Goal: Task Accomplishment & Management: Use online tool/utility

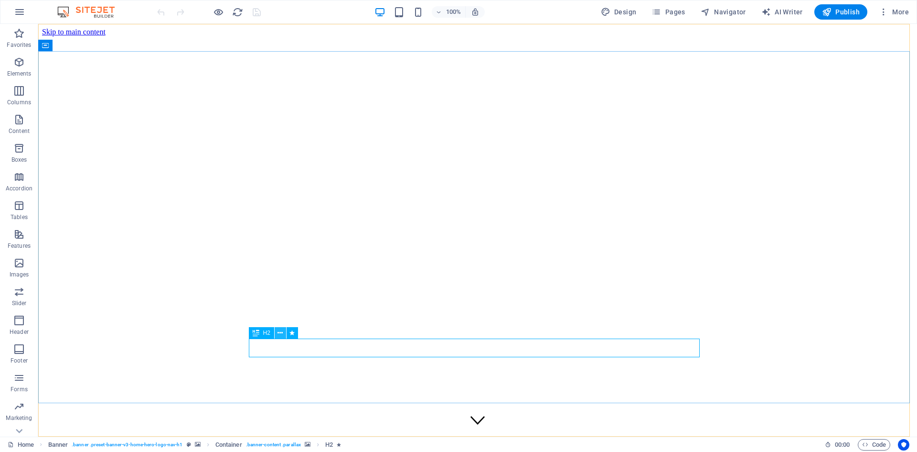
click at [280, 333] on icon at bounding box center [280, 333] width 5 height 10
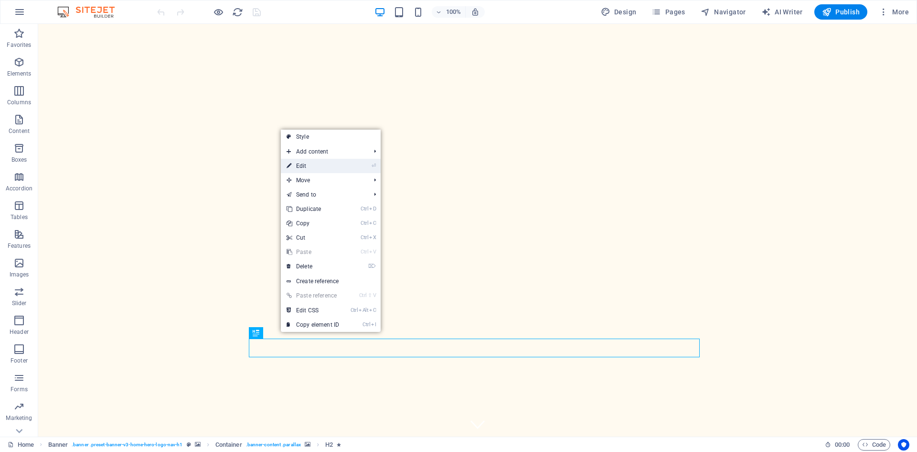
click at [329, 166] on link "⏎ Edit" at bounding box center [313, 166] width 64 height 14
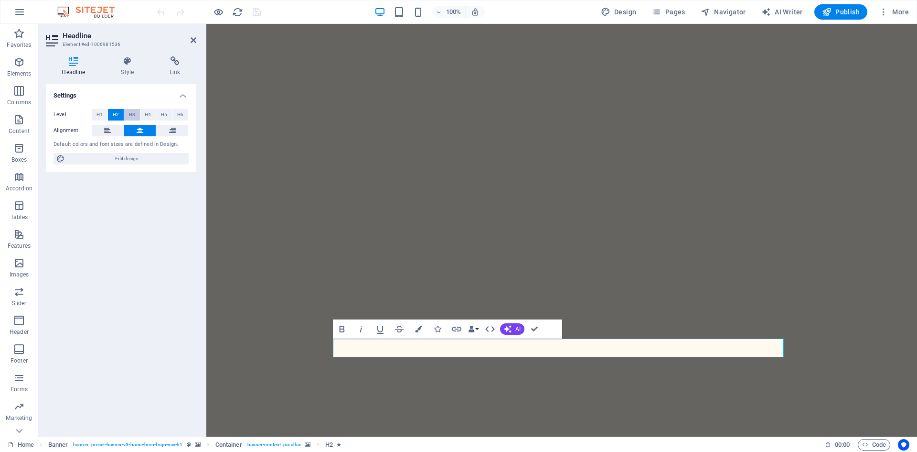
click at [135, 115] on span "H3" at bounding box center [132, 114] width 6 height 11
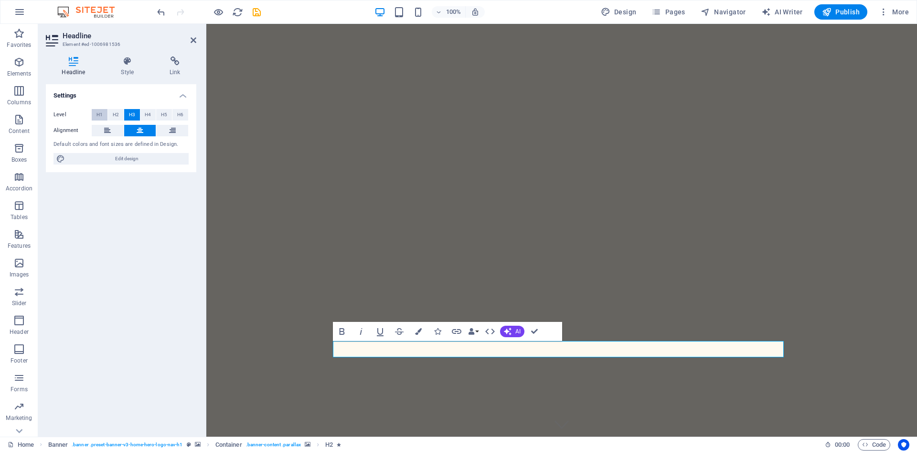
click at [101, 115] on span "H1" at bounding box center [100, 114] width 6 height 11
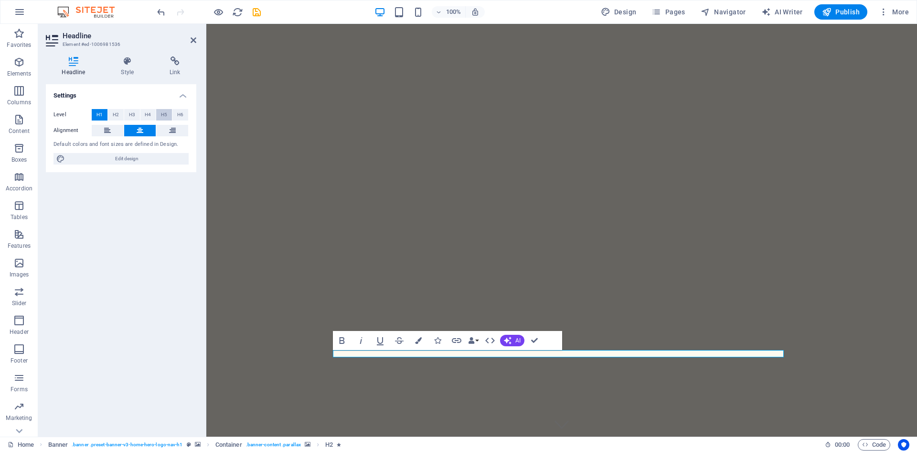
click at [172, 114] on button "H5" at bounding box center [164, 114] width 16 height 11
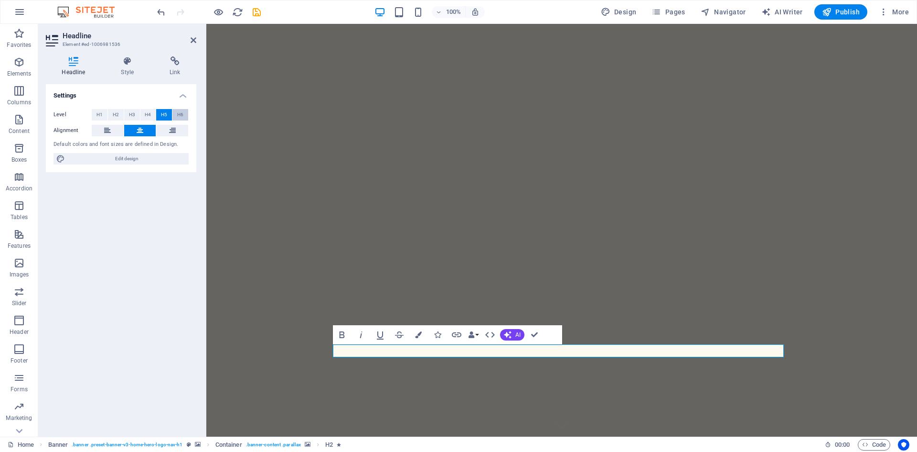
click at [182, 115] on span "H6" at bounding box center [180, 114] width 6 height 11
click at [145, 116] on span "H4" at bounding box center [148, 114] width 6 height 11
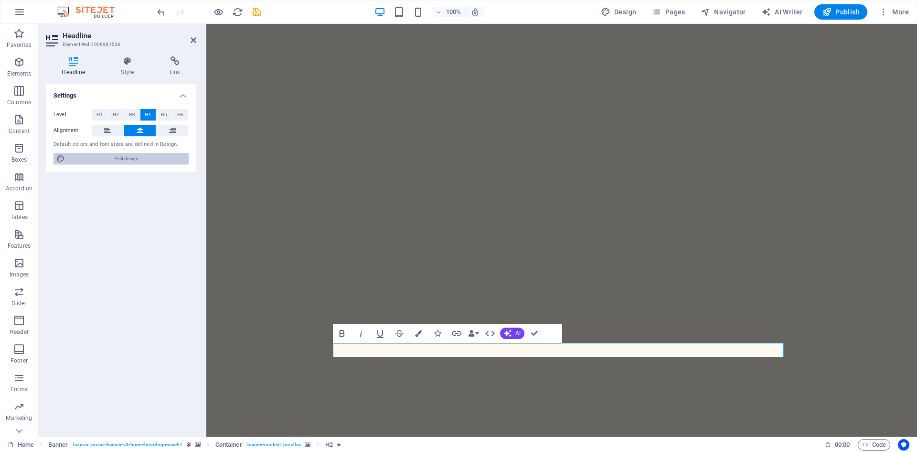
click at [124, 156] on span "Edit design" at bounding box center [127, 158] width 118 height 11
select select "ease-in-out"
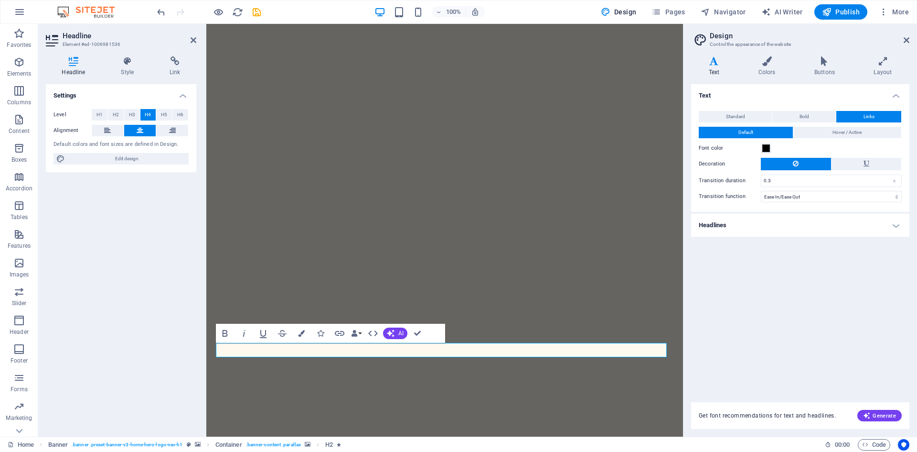
click at [891, 96] on h4 "Text" at bounding box center [800, 92] width 218 height 17
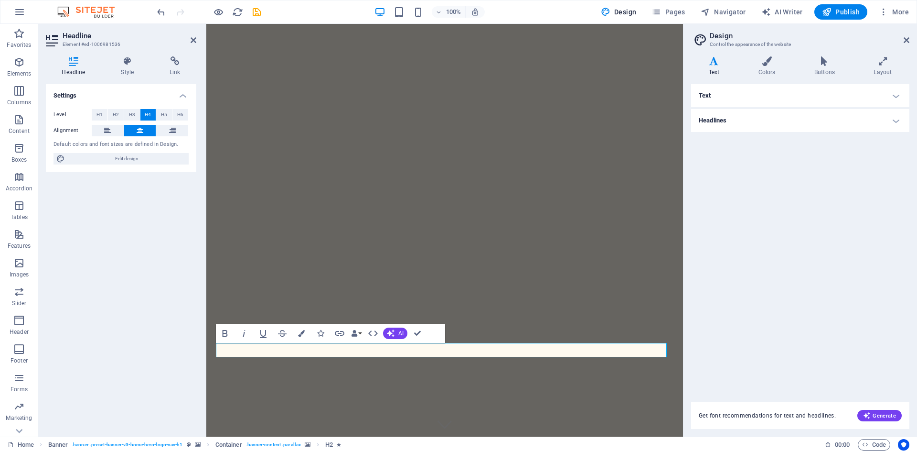
click at [891, 96] on h4 "Text" at bounding box center [800, 95] width 218 height 23
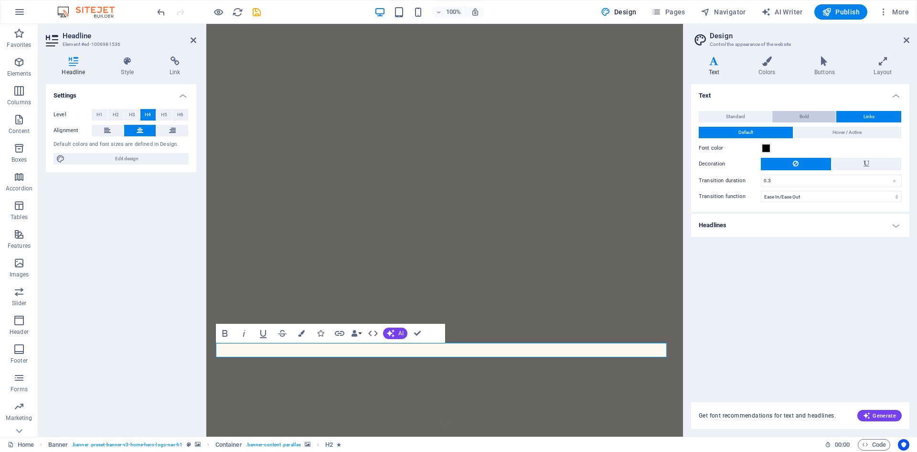
click at [809, 117] on button "Bold" at bounding box center [805, 116] width 64 height 11
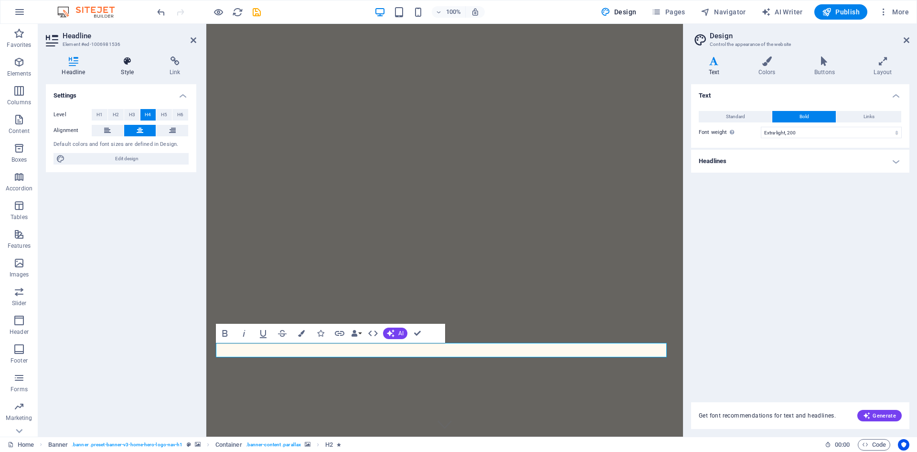
click at [134, 71] on h4 "Style" at bounding box center [129, 66] width 49 height 20
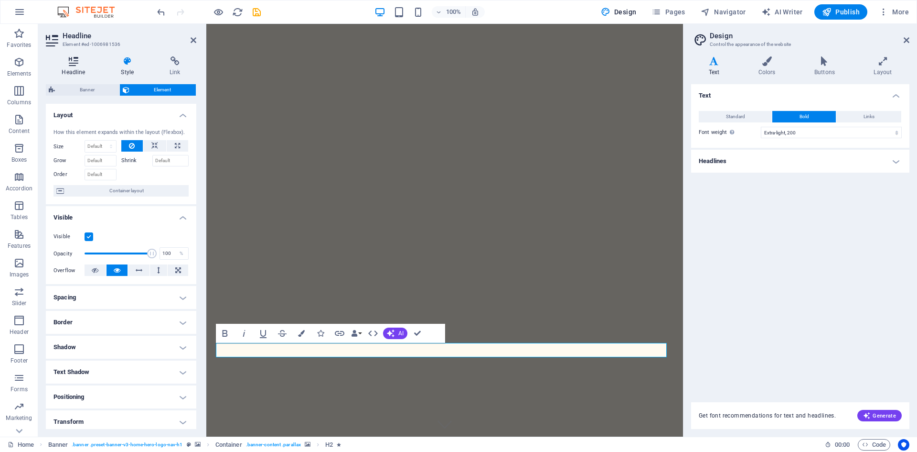
click at [64, 71] on h4 "Headline" at bounding box center [75, 66] width 59 height 20
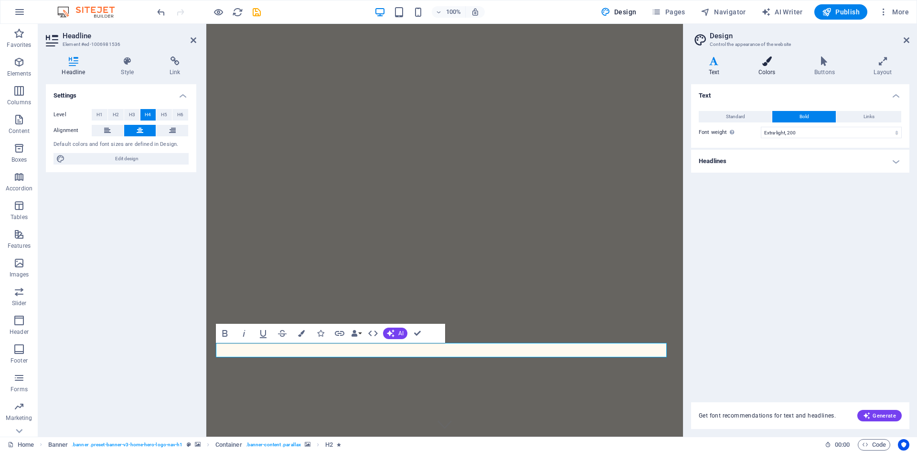
click at [773, 66] on h4 "Colors" at bounding box center [769, 66] width 56 height 20
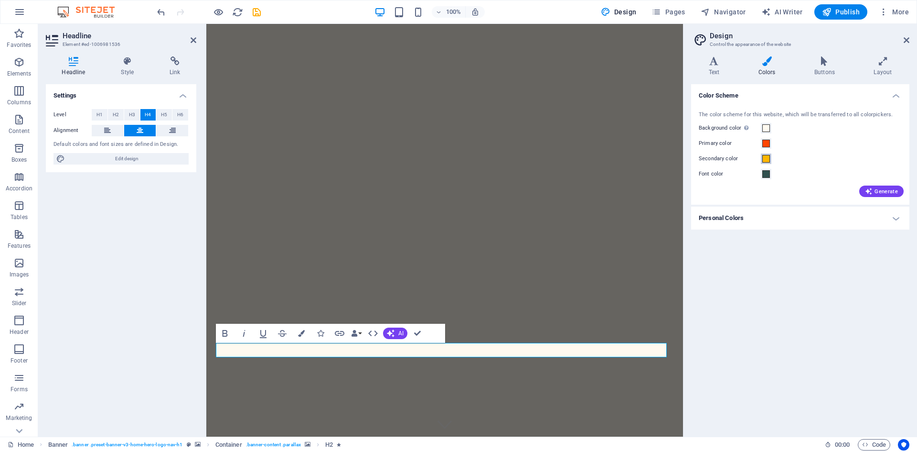
click at [769, 158] on span at bounding box center [767, 159] width 8 height 8
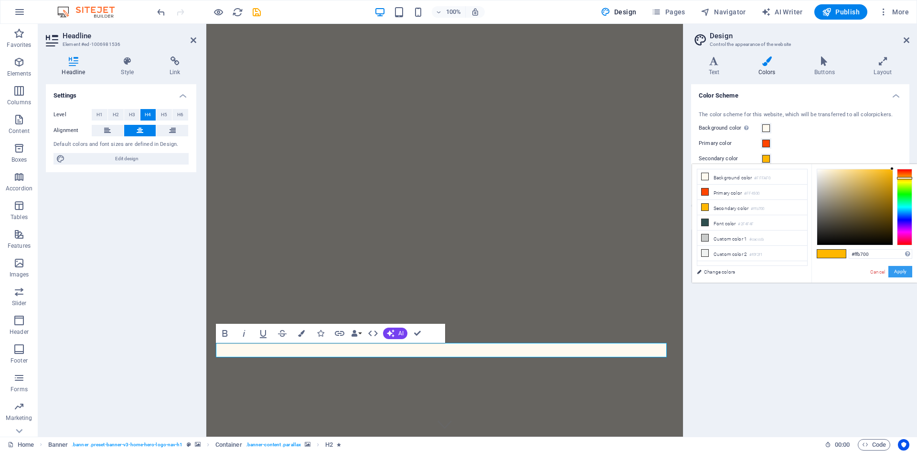
click at [900, 273] on button "Apply" at bounding box center [901, 271] width 24 height 11
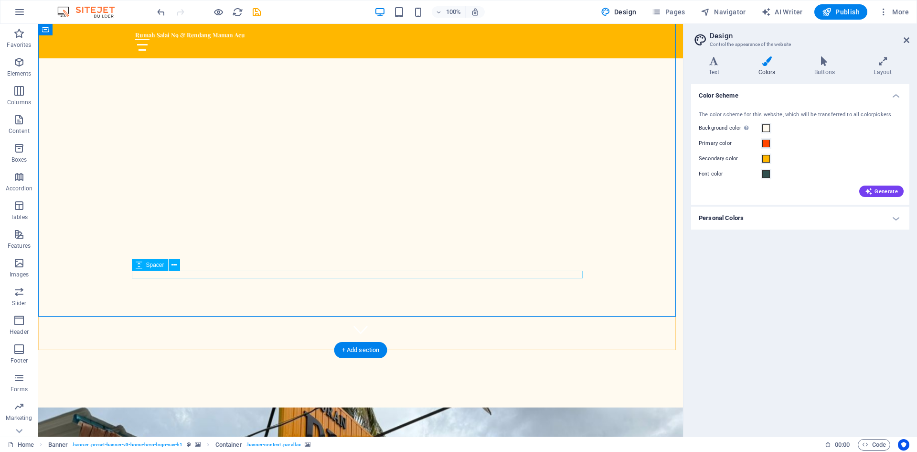
scroll to position [96, 0]
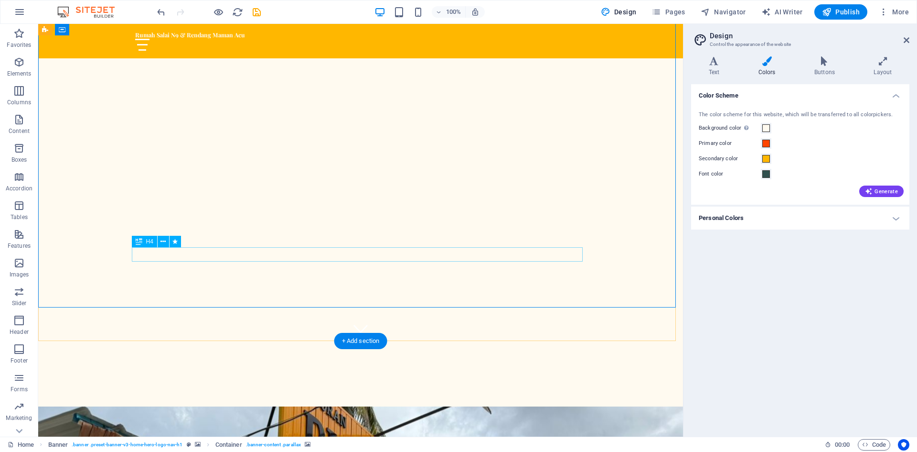
click at [159, 241] on button at bounding box center [163, 241] width 11 height 11
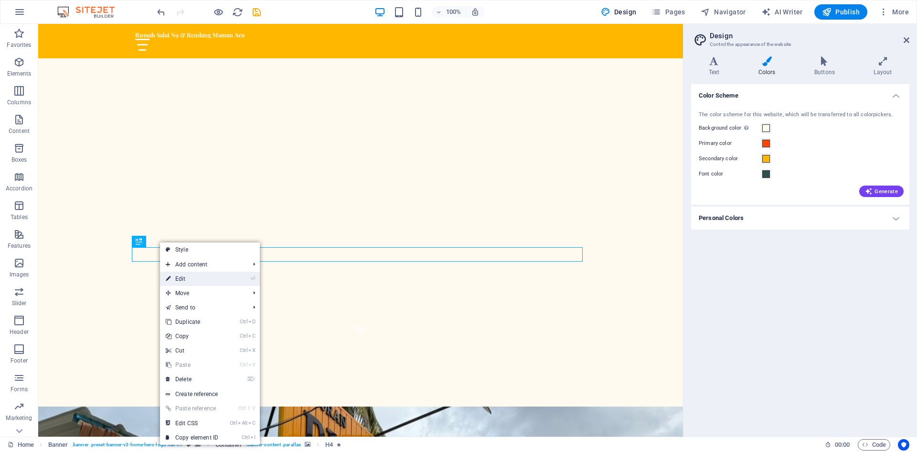
click at [180, 283] on link "⏎ Edit" at bounding box center [192, 278] width 64 height 14
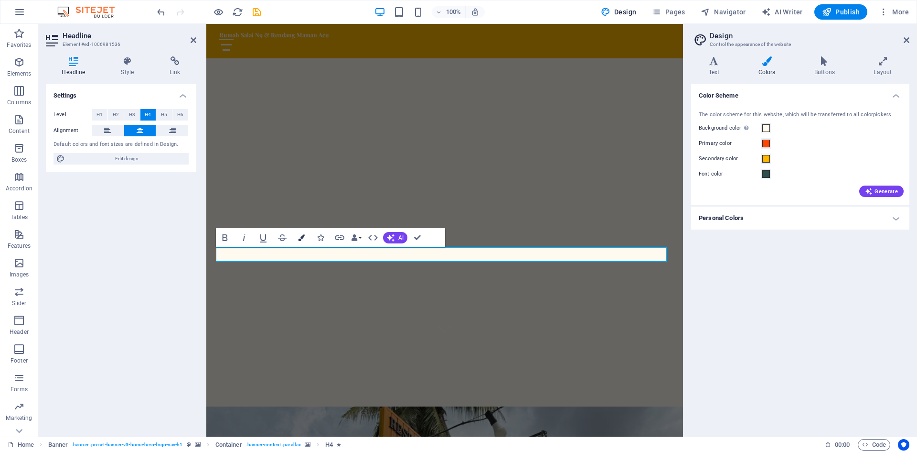
click at [300, 237] on icon "button" at bounding box center [301, 237] width 7 height 7
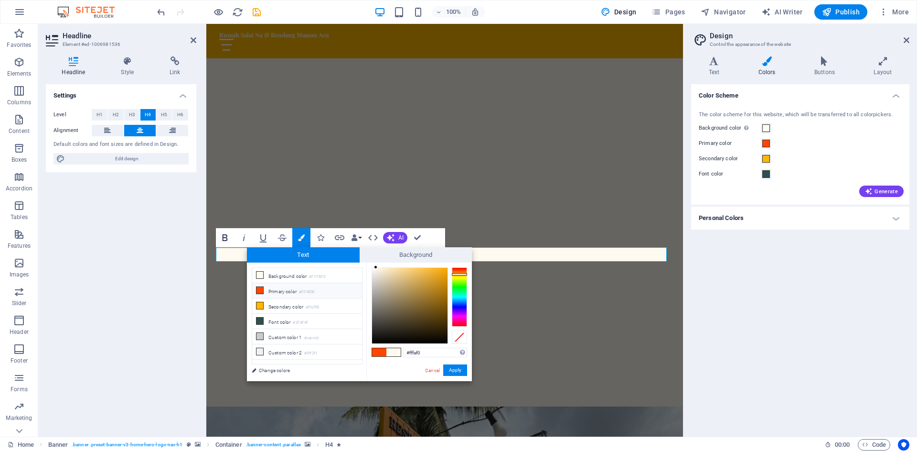
click at [222, 242] on icon "button" at bounding box center [224, 237] width 11 height 11
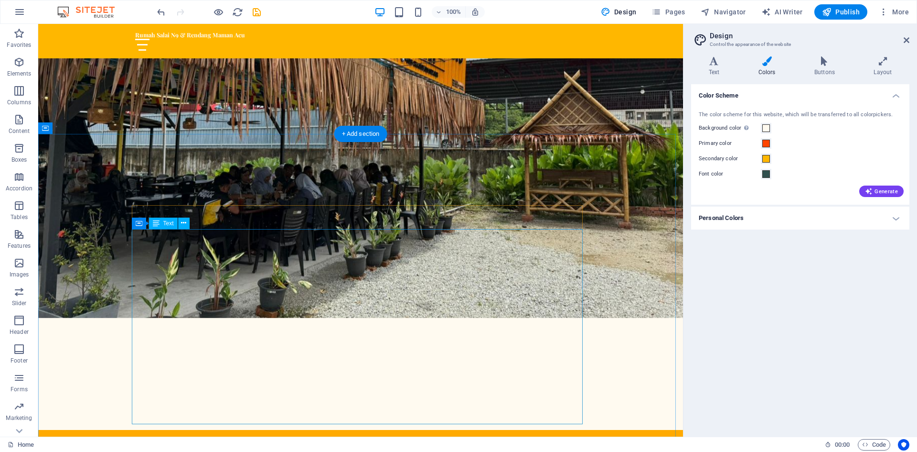
scroll to position [573, 0]
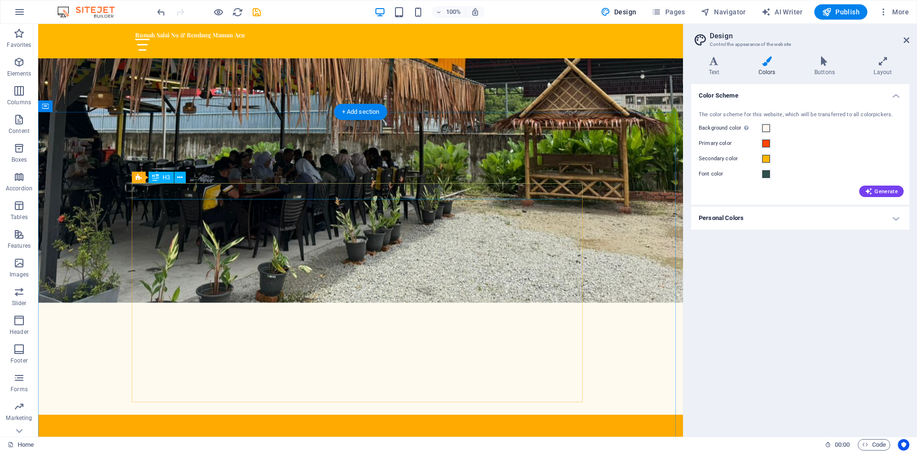
click at [179, 178] on icon at bounding box center [179, 177] width 5 height 10
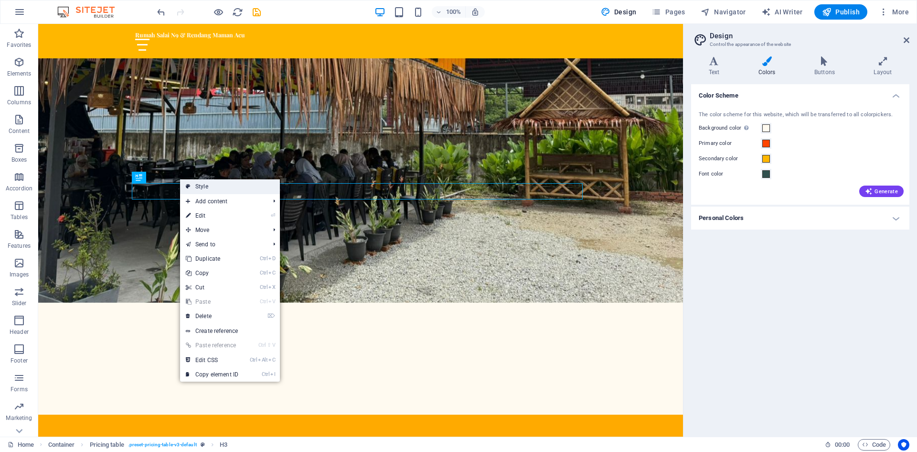
click at [194, 191] on link "Style" at bounding box center [230, 186] width 100 height 14
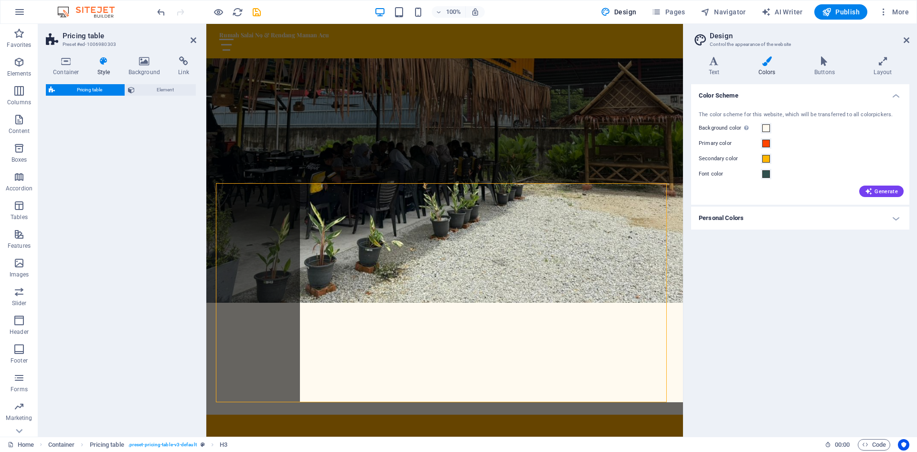
select select "rem"
select select "px"
select select "preset-pricing-table-v3-default"
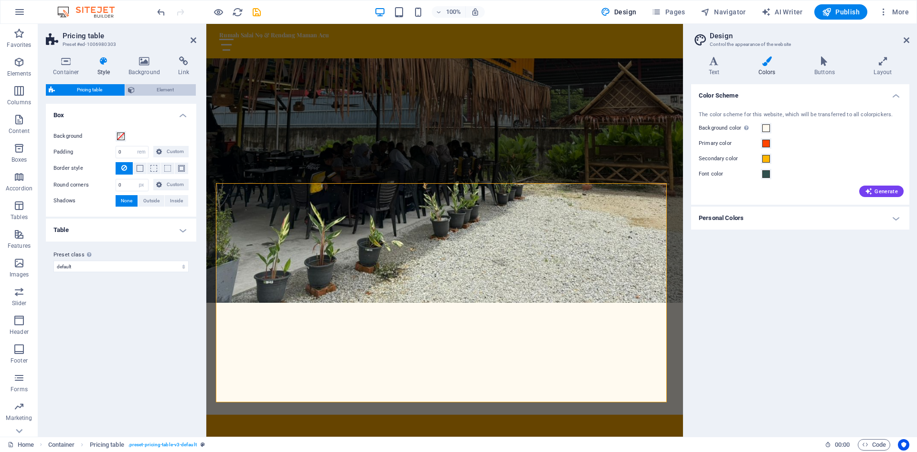
click at [140, 92] on span "Element" at bounding box center [166, 89] width 56 height 11
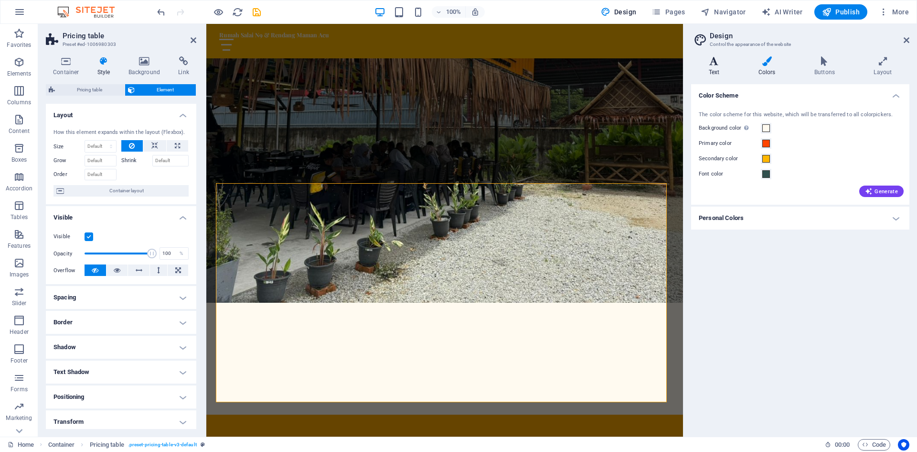
click at [722, 61] on icon at bounding box center [714, 61] width 46 height 10
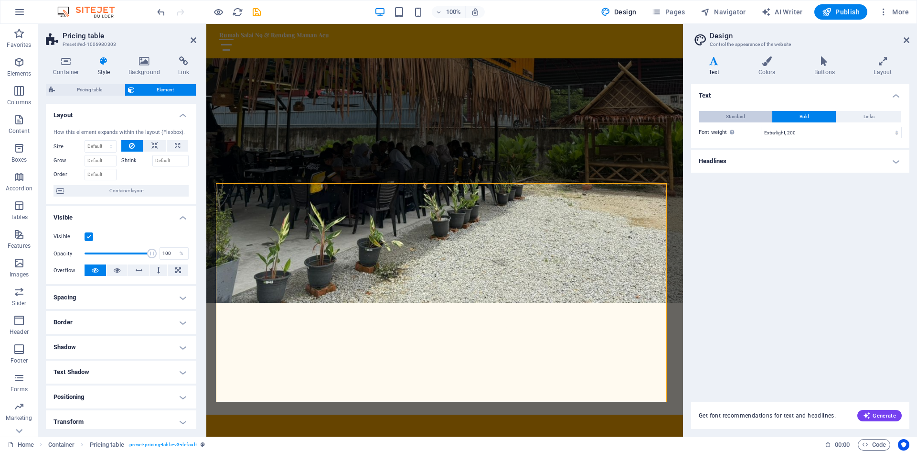
click at [751, 118] on button "Standard" at bounding box center [735, 116] width 73 height 11
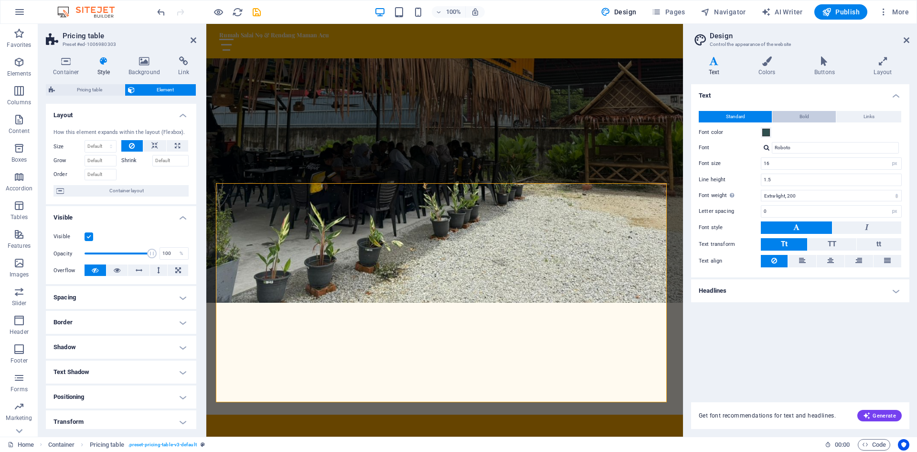
click at [800, 114] on span "Bold" at bounding box center [805, 116] width 10 height 11
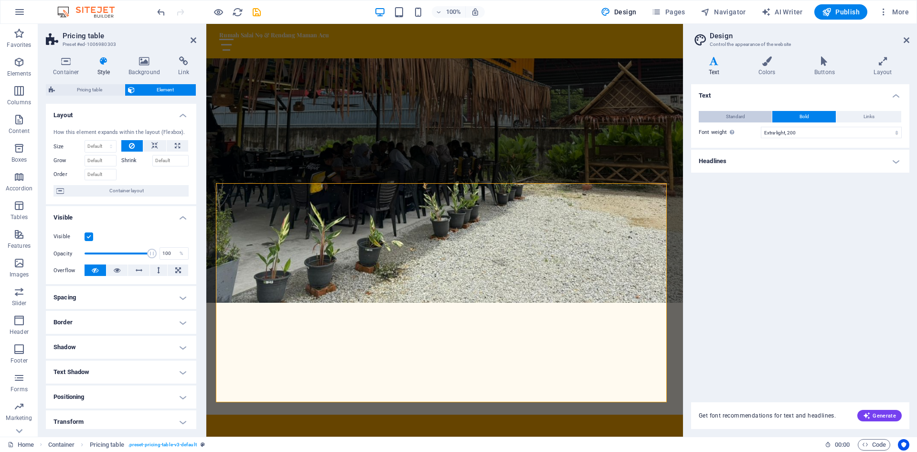
click at [755, 114] on button "Standard" at bounding box center [735, 116] width 73 height 11
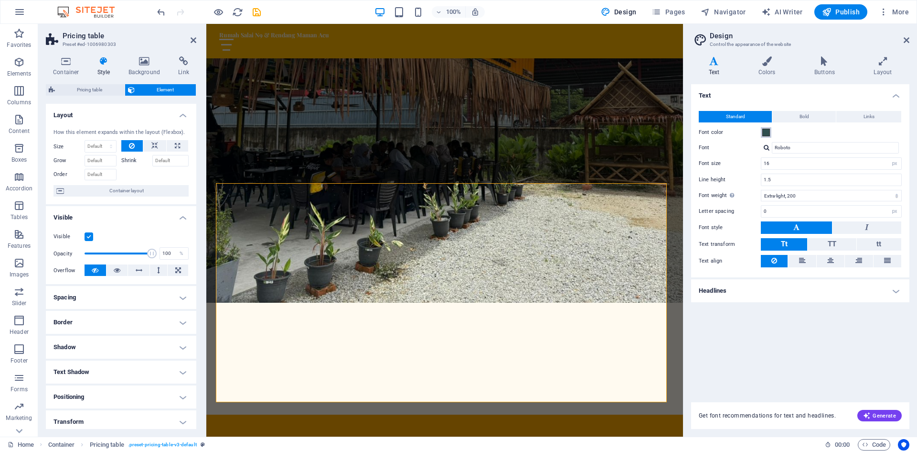
click at [771, 136] on button "Font color" at bounding box center [766, 132] width 11 height 11
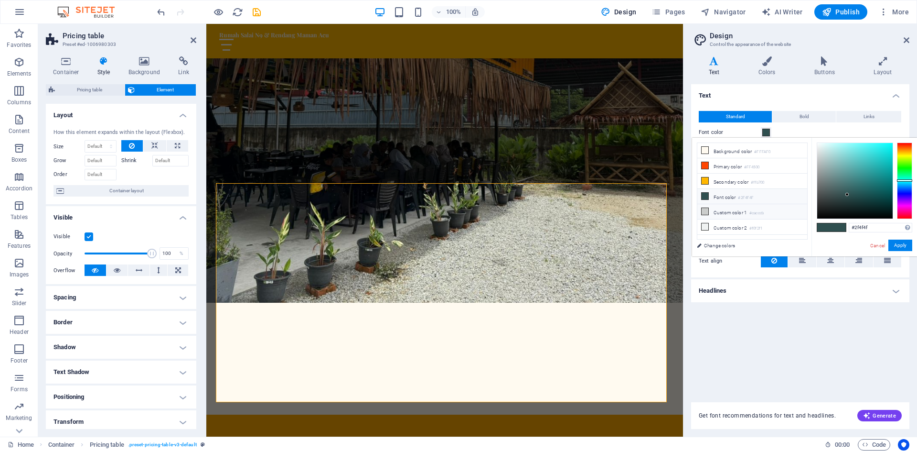
click at [705, 209] on icon at bounding box center [705, 211] width 7 height 7
click at [704, 196] on icon at bounding box center [705, 196] width 7 height 7
type input "#000000"
drag, startPoint x: 847, startPoint y: 194, endPoint x: 811, endPoint y: 221, distance: 44.4
click at [811, 220] on div "less Background color #FFFAF0 Primary color #FF4500 Secondary color #ffb700 Fon…" at bounding box center [804, 197] width 225 height 118
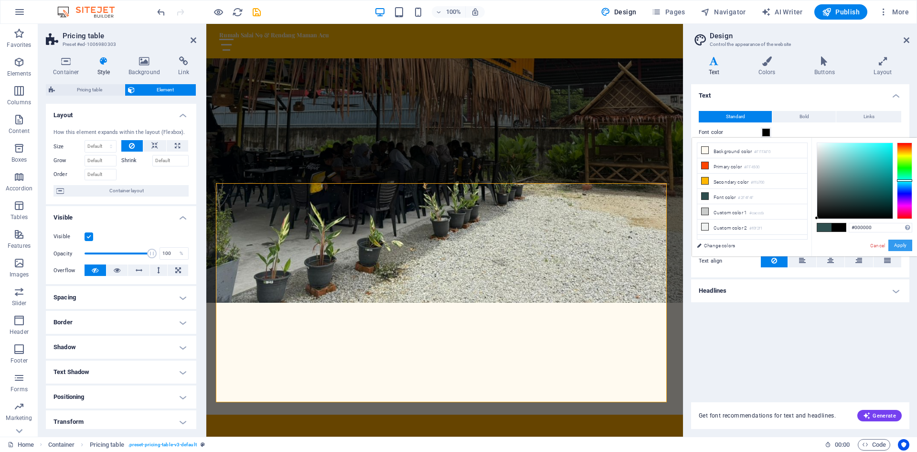
click at [907, 245] on button "Apply" at bounding box center [901, 244] width 24 height 11
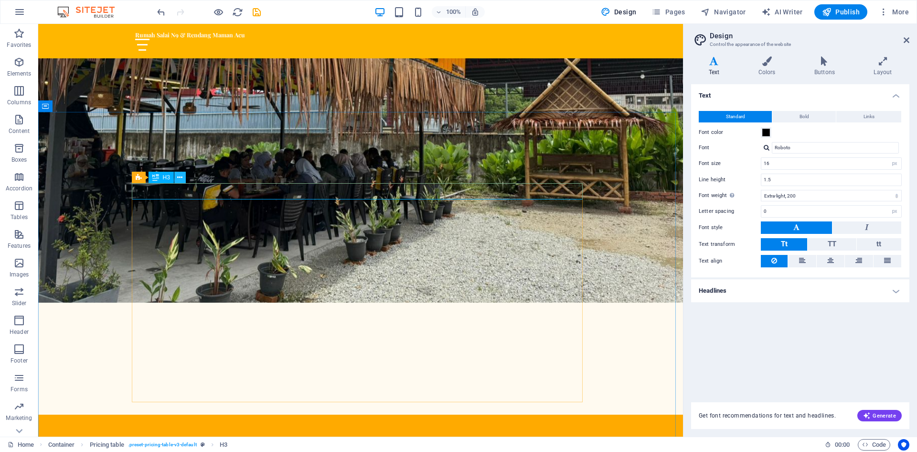
click at [181, 179] on icon at bounding box center [179, 177] width 5 height 10
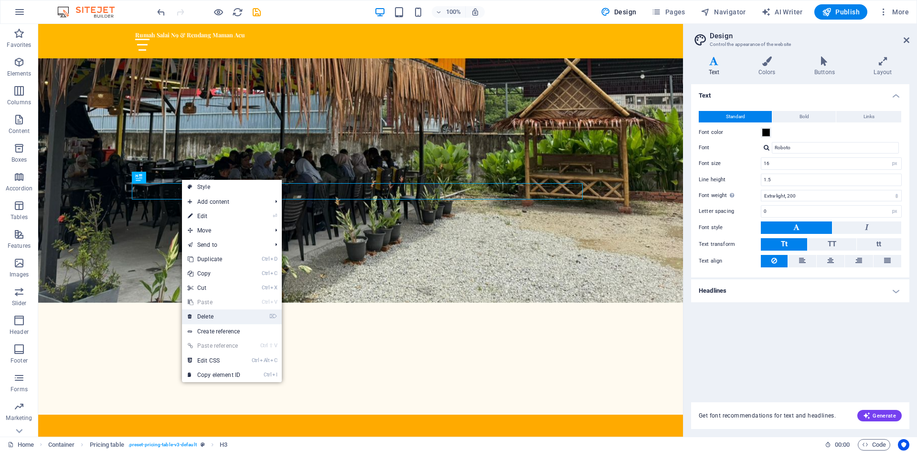
click at [204, 316] on link "⌦ Delete" at bounding box center [214, 316] width 64 height 14
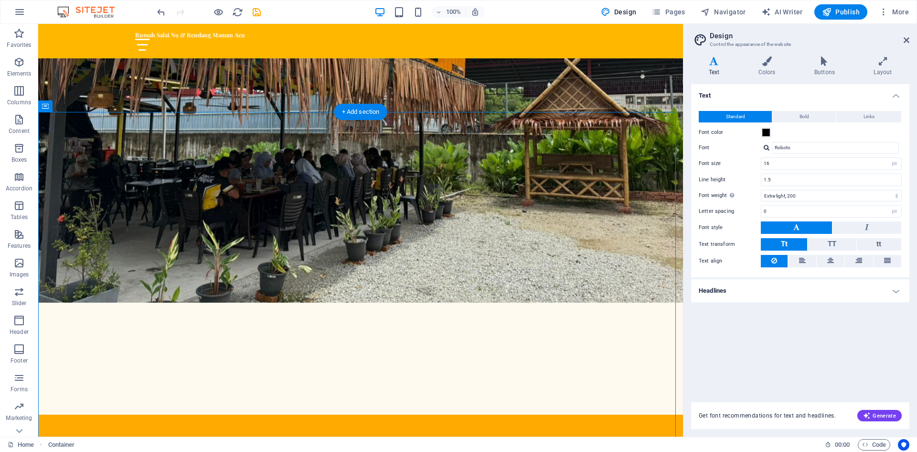
drag, startPoint x: 210, startPoint y: 203, endPoint x: 209, endPoint y: 186, distance: 16.8
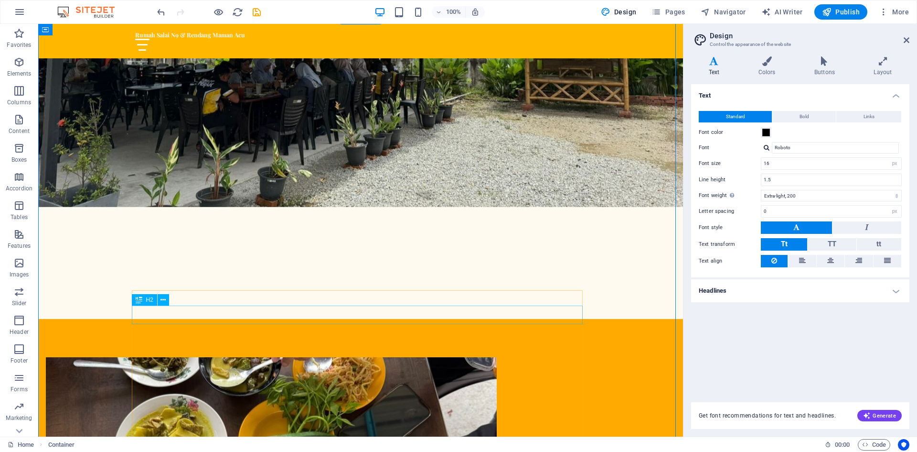
click at [161, 299] on icon at bounding box center [163, 300] width 5 height 10
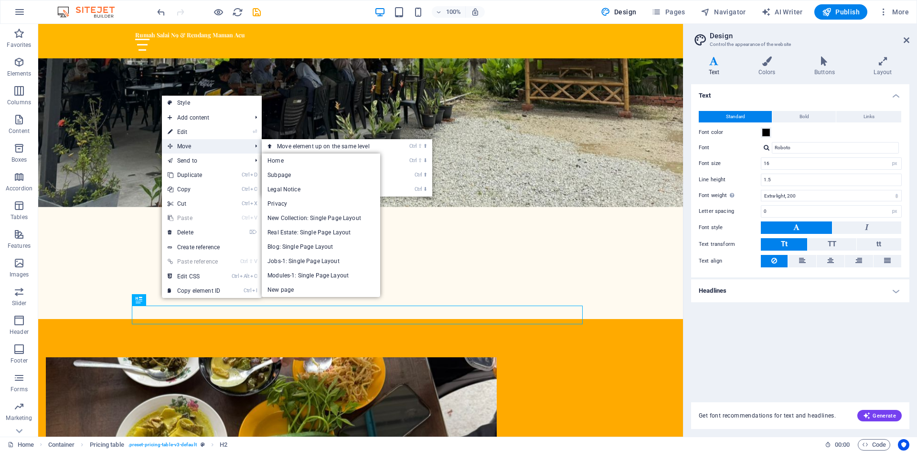
click at [191, 149] on span "Move" at bounding box center [205, 146] width 86 height 14
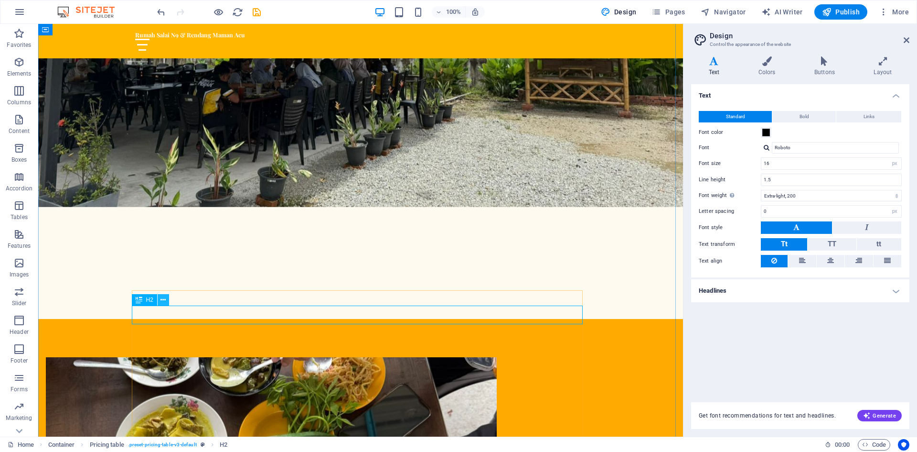
click at [161, 300] on icon at bounding box center [163, 300] width 5 height 10
click at [144, 300] on div "H2" at bounding box center [144, 299] width 25 height 11
drag, startPoint x: 149, startPoint y: 299, endPoint x: 166, endPoint y: 297, distance: 17.3
click at [166, 297] on div "H2" at bounding box center [153, 300] width 43 height 12
click at [136, 301] on icon at bounding box center [139, 299] width 7 height 11
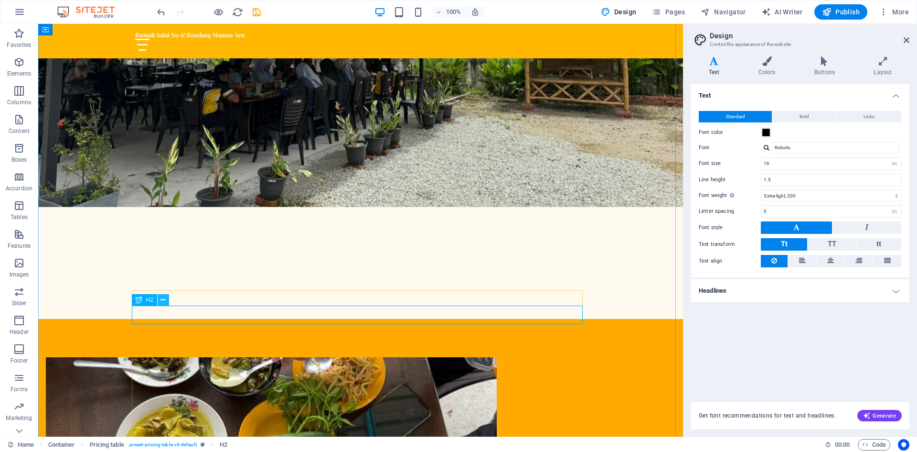
click at [160, 297] on button at bounding box center [163, 299] width 11 height 11
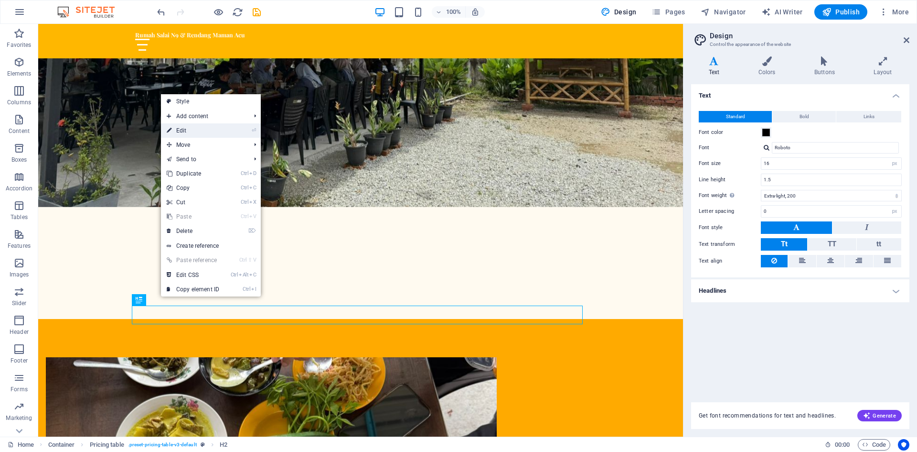
click at [189, 134] on link "⏎ Edit" at bounding box center [193, 130] width 64 height 14
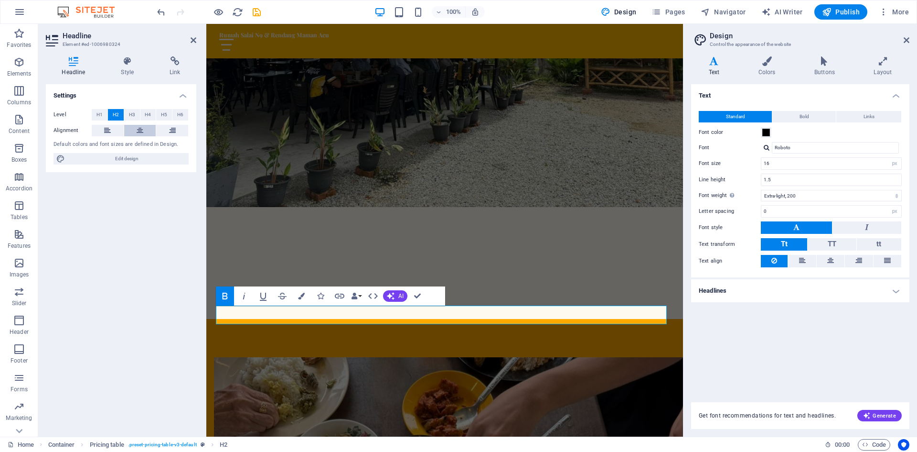
click at [139, 127] on icon at bounding box center [140, 130] width 7 height 11
click at [132, 116] on span "H3" at bounding box center [132, 114] width 6 height 11
click at [109, 116] on button "H2" at bounding box center [116, 114] width 16 height 11
click at [758, 69] on h4 "Colors" at bounding box center [769, 66] width 56 height 20
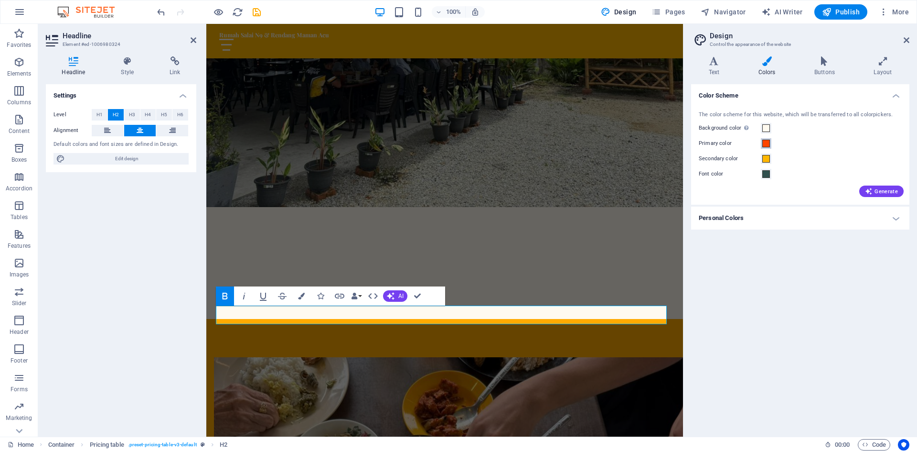
click at [768, 145] on span at bounding box center [767, 144] width 8 height 8
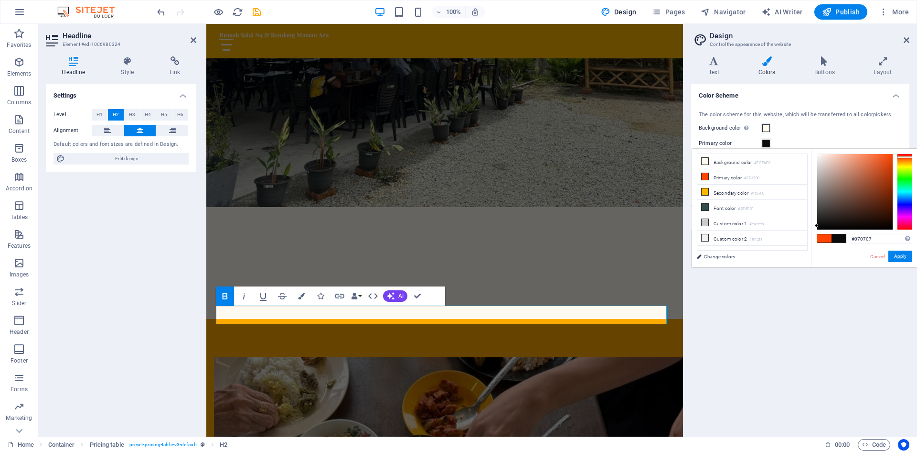
type input "#050505"
drag, startPoint x: 893, startPoint y: 151, endPoint x: 815, endPoint y: 227, distance: 108.8
click at [815, 227] on div at bounding box center [816, 227] width 3 height 3
click at [896, 256] on button "Apply" at bounding box center [901, 255] width 24 height 11
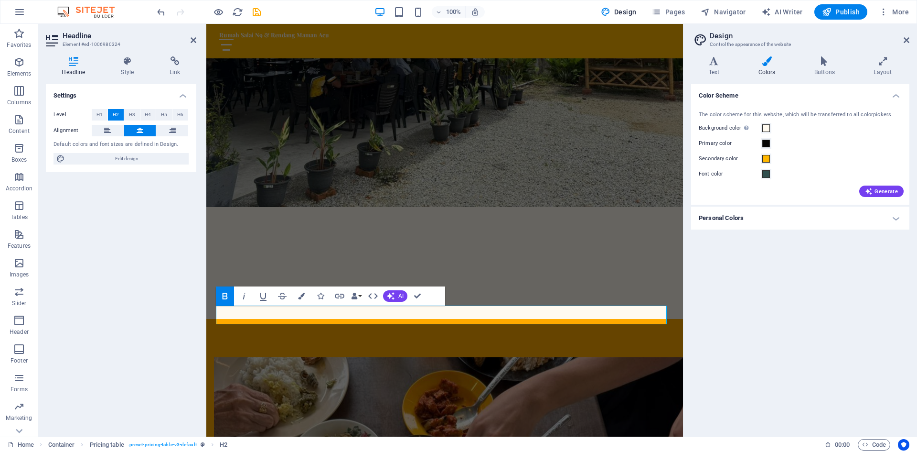
click at [780, 290] on div "Color Scheme The color scheme for this website, which will be transferred to al…" at bounding box center [800, 256] width 218 height 344
click at [909, 37] on icon at bounding box center [907, 40] width 6 height 8
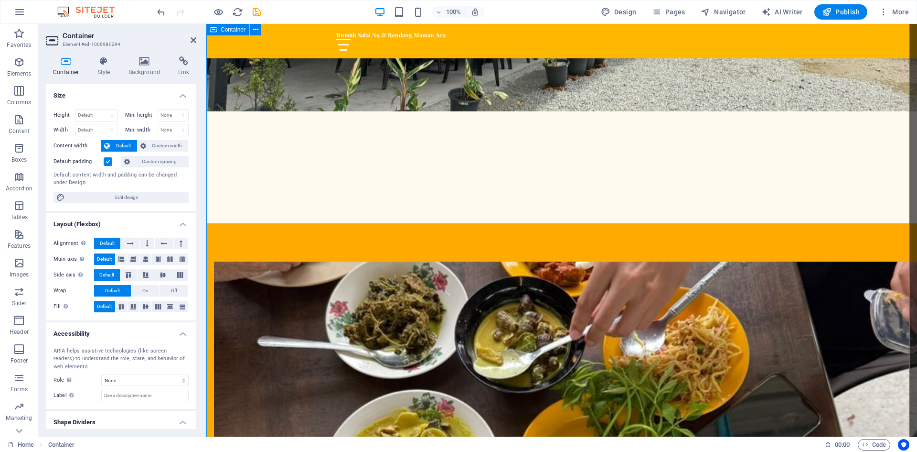
scroll to position [812, 0]
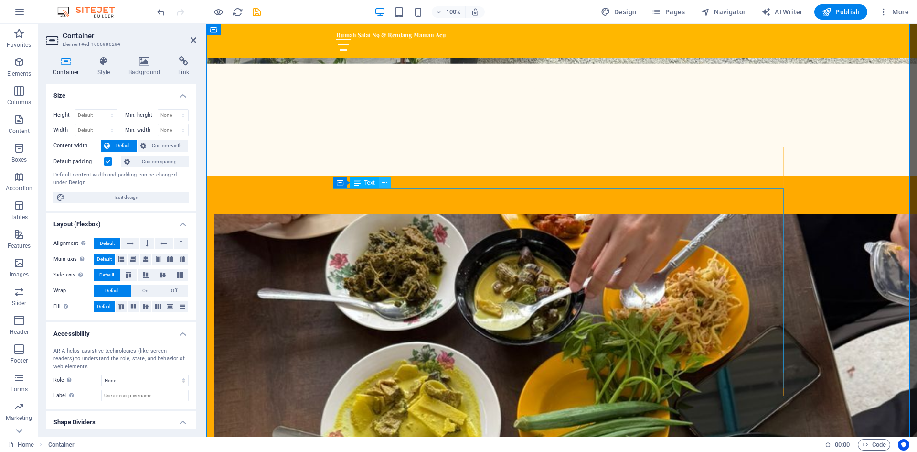
click at [383, 183] on icon at bounding box center [384, 183] width 5 height 10
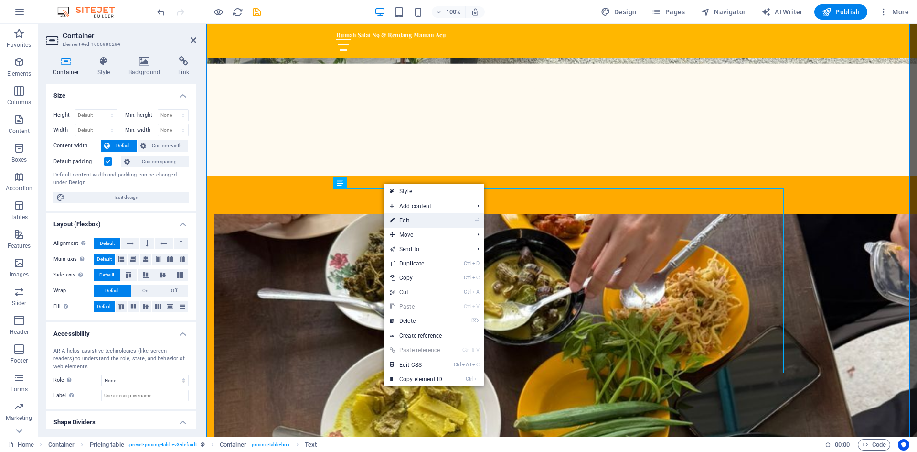
click at [402, 218] on link "⏎ Edit" at bounding box center [416, 220] width 64 height 14
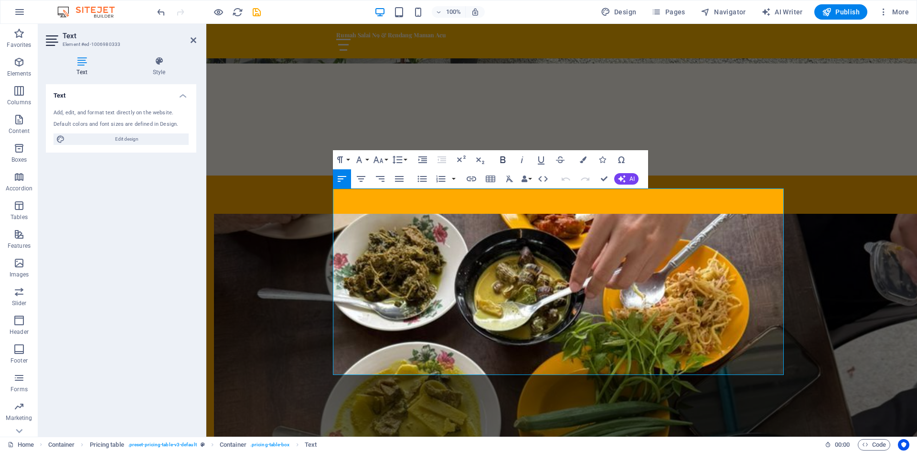
click at [506, 160] on icon "button" at bounding box center [502, 159] width 11 height 11
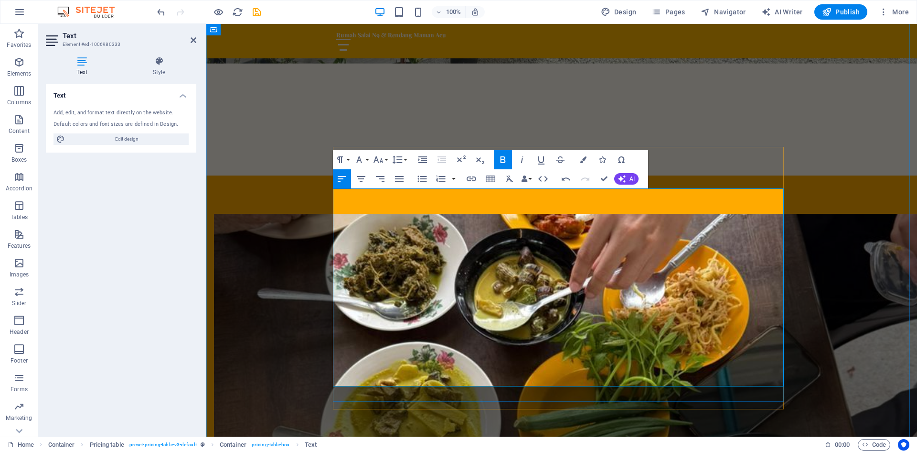
drag, startPoint x: 409, startPoint y: 222, endPoint x: 338, endPoint y: 225, distance: 71.7
click at [539, 161] on icon "button" at bounding box center [541, 159] width 11 height 11
drag, startPoint x: 391, startPoint y: 253, endPoint x: 339, endPoint y: 256, distance: 52.6
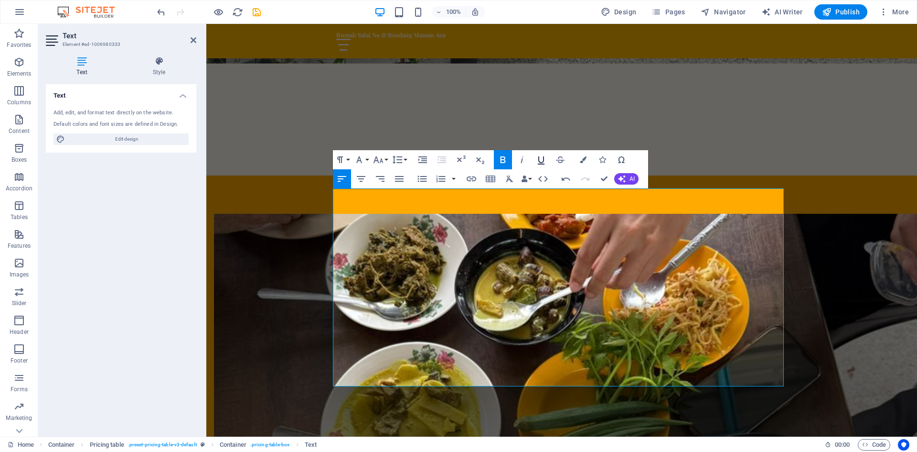
click at [540, 157] on icon "button" at bounding box center [541, 159] width 11 height 11
drag, startPoint x: 389, startPoint y: 285, endPoint x: 336, endPoint y: 284, distance: 53.1
click at [538, 158] on icon "button" at bounding box center [541, 160] width 7 height 8
drag, startPoint x: 384, startPoint y: 312, endPoint x: 337, endPoint y: 313, distance: 46.8
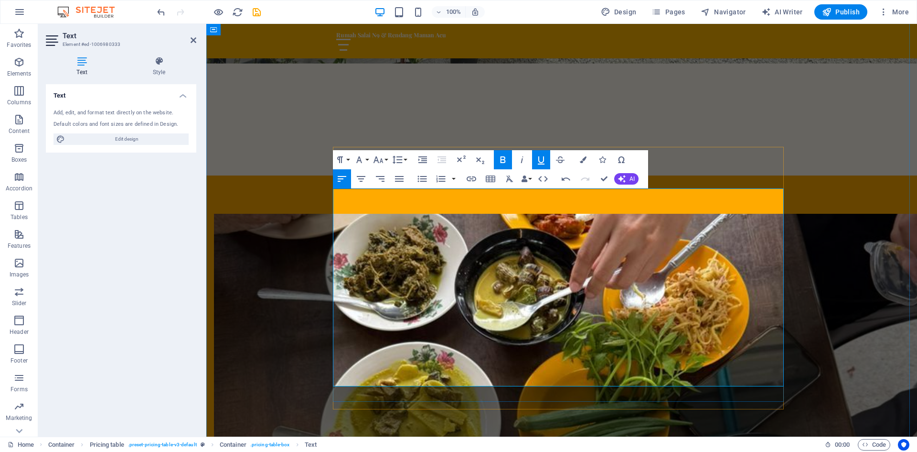
click at [540, 157] on icon "button" at bounding box center [541, 159] width 11 height 11
drag, startPoint x: 389, startPoint y: 343, endPoint x: 337, endPoint y: 346, distance: 52.2
click at [544, 159] on icon "button" at bounding box center [541, 159] width 11 height 11
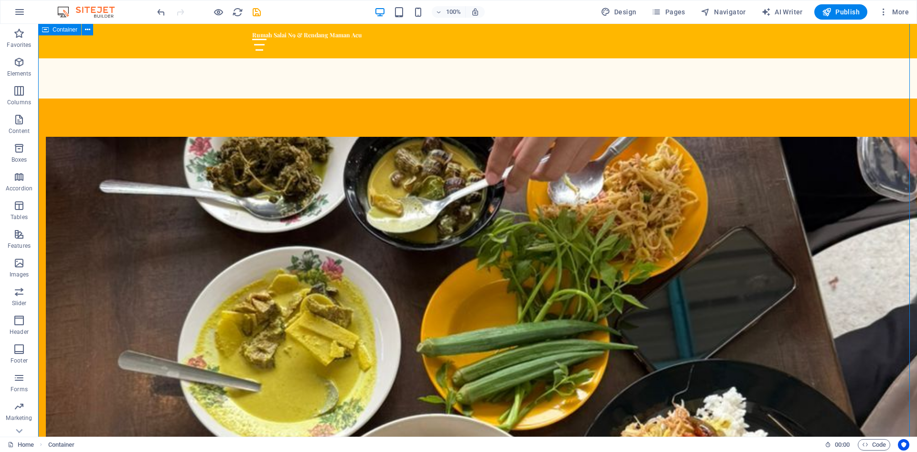
scroll to position [707, 0]
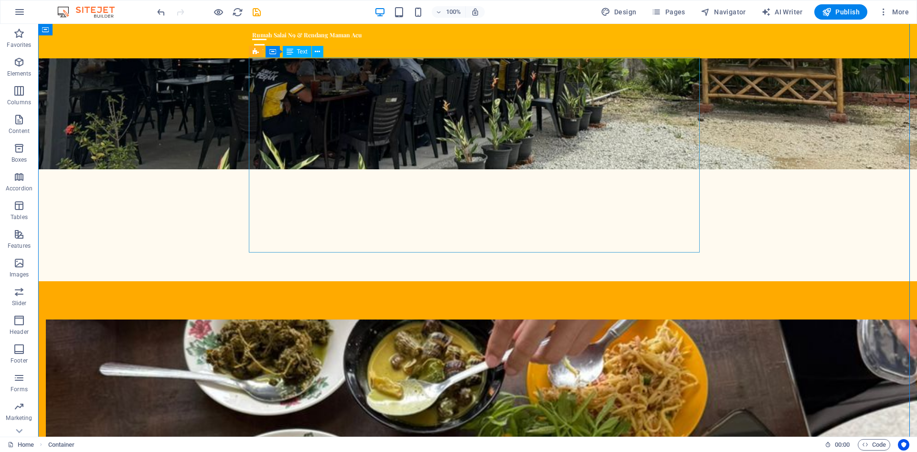
click at [312, 50] on button at bounding box center [317, 51] width 11 height 11
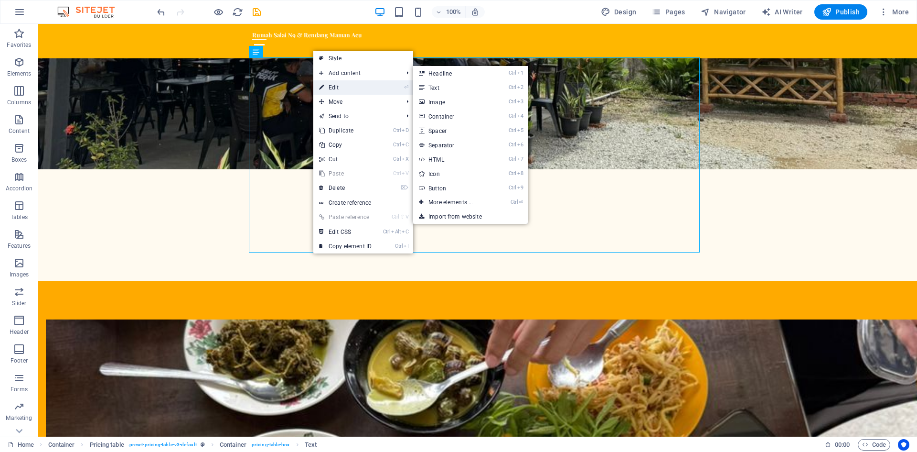
click at [330, 84] on link "⏎ Edit" at bounding box center [345, 87] width 64 height 14
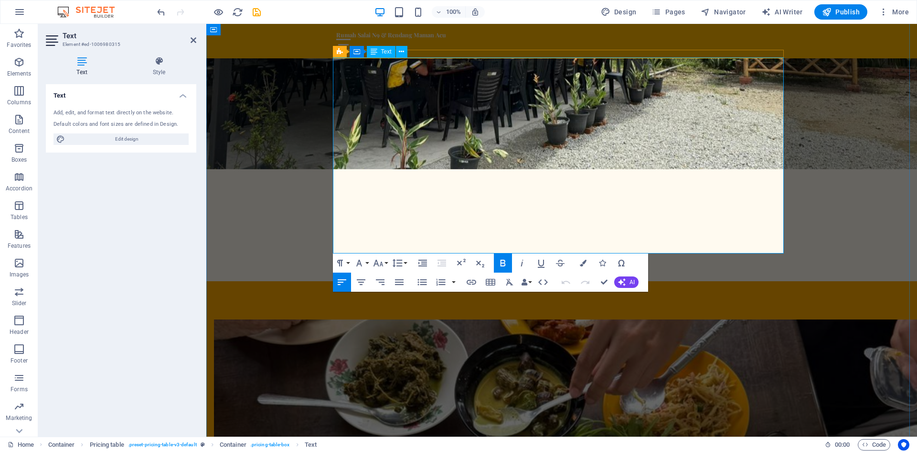
drag, startPoint x: 402, startPoint y: 76, endPoint x: 336, endPoint y: 76, distance: 65.5
click at [540, 263] on icon "button" at bounding box center [541, 262] width 11 height 11
drag, startPoint x: 389, startPoint y: 108, endPoint x: 333, endPoint y: 106, distance: 56.4
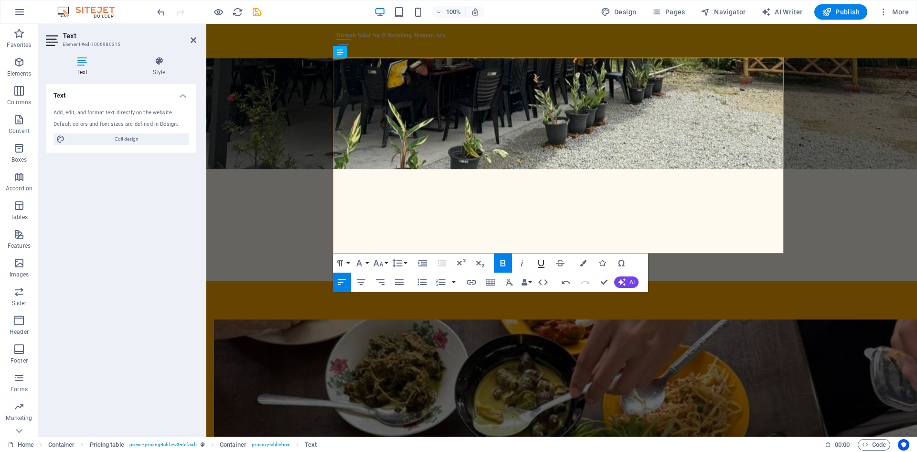
click at [540, 268] on icon "button" at bounding box center [541, 263] width 7 height 8
drag, startPoint x: 374, startPoint y: 140, endPoint x: 336, endPoint y: 140, distance: 37.7
click at [541, 263] on icon "button" at bounding box center [541, 262] width 11 height 11
drag, startPoint x: 375, startPoint y: 171, endPoint x: 337, endPoint y: 170, distance: 37.7
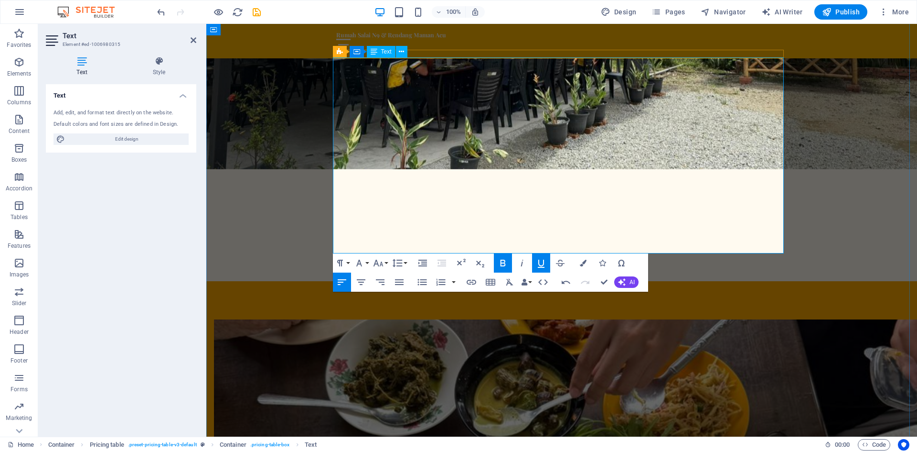
click at [544, 266] on icon "button" at bounding box center [541, 262] width 11 height 11
drag, startPoint x: 388, startPoint y: 200, endPoint x: 336, endPoint y: 198, distance: 51.6
click at [540, 264] on icon "button" at bounding box center [541, 262] width 11 height 11
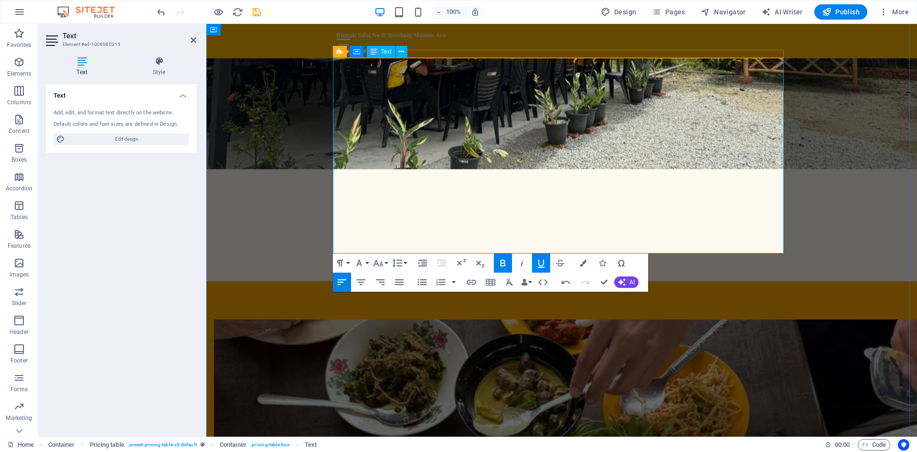
drag, startPoint x: 394, startPoint y: 230, endPoint x: 335, endPoint y: 229, distance: 58.8
click at [541, 261] on icon "button" at bounding box center [541, 262] width 11 height 11
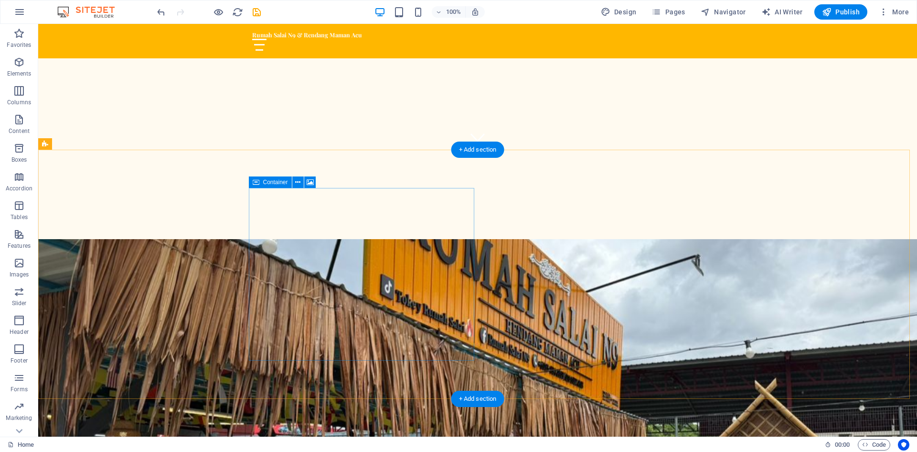
scroll to position [0, 0]
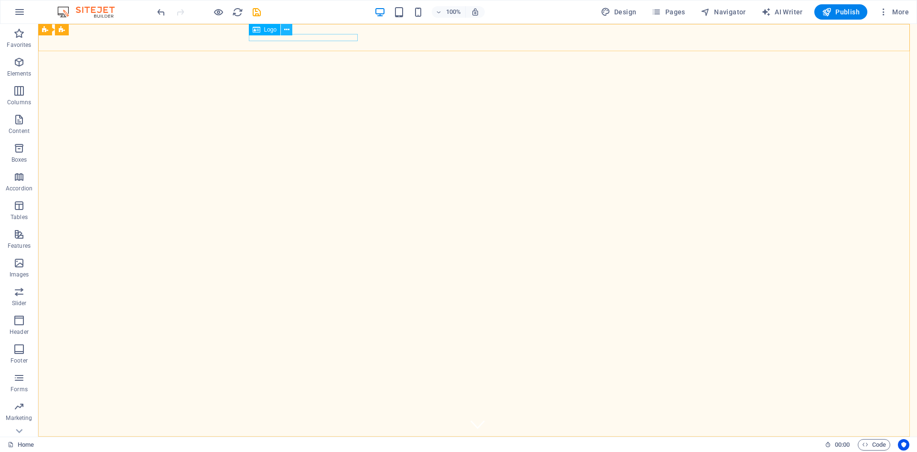
click at [288, 32] on icon at bounding box center [286, 30] width 5 height 10
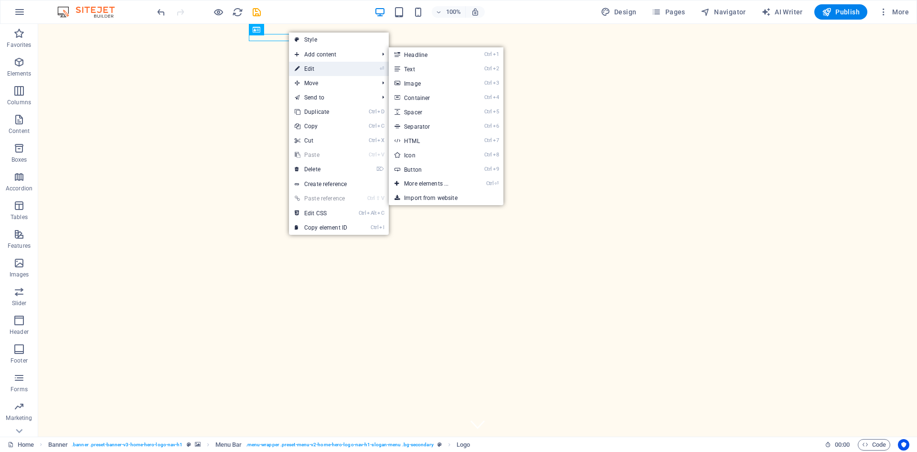
click at [303, 67] on link "⏎ Edit" at bounding box center [321, 69] width 64 height 14
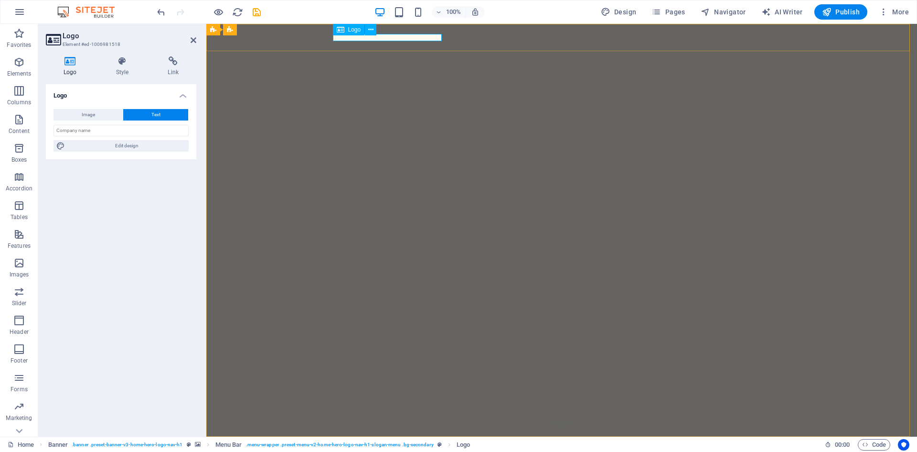
click at [438, 444] on div "Rumah Salai N9 & Rendang Maman Acu" at bounding box center [561, 447] width 451 height 7
click at [72, 66] on h4 "Logo" at bounding box center [72, 66] width 53 height 20
click at [95, 115] on button "Image" at bounding box center [88, 114] width 69 height 11
select select "DISABLED_OPTION_VALUE"
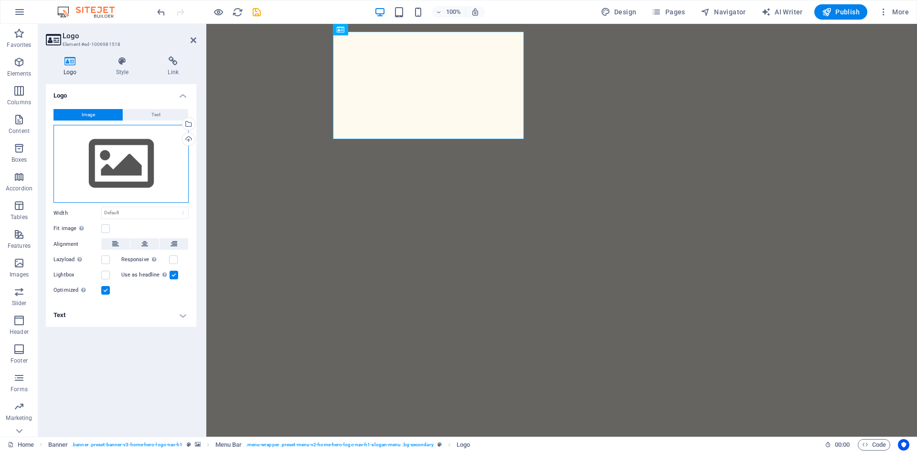
click at [125, 150] on div "Drag files here, click to choose files or select files from Files or our free s…" at bounding box center [121, 164] width 135 height 78
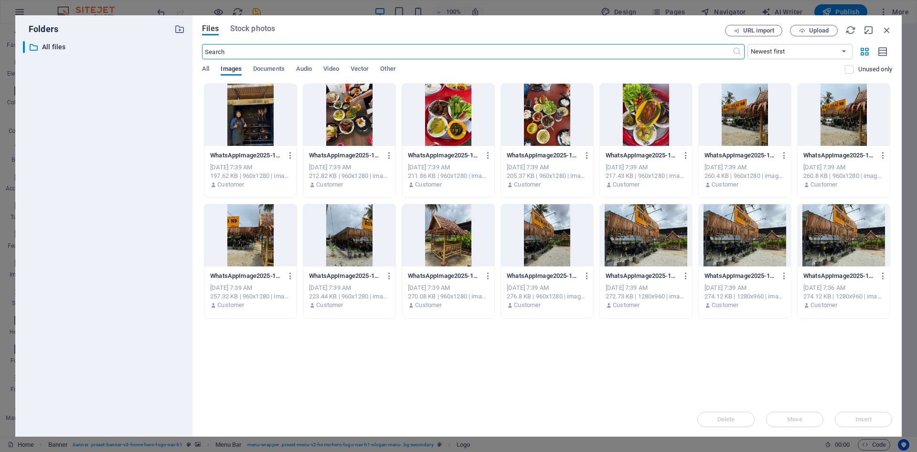
click at [256, 129] on div at bounding box center [250, 115] width 92 height 62
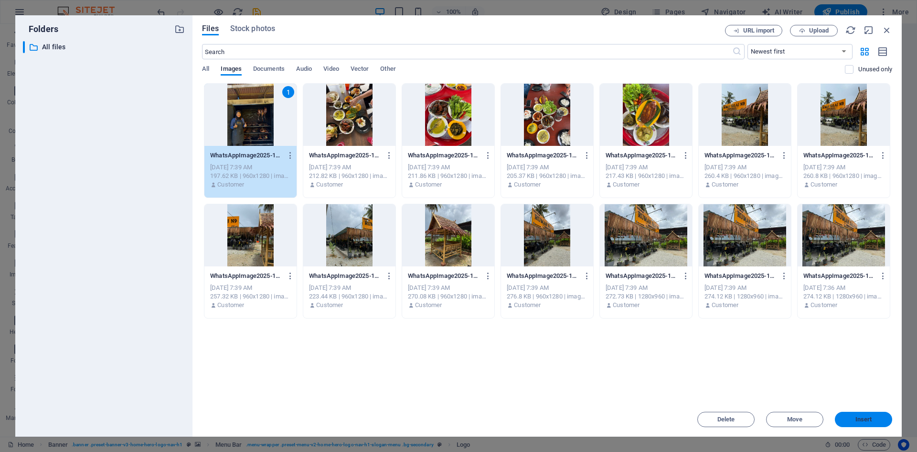
drag, startPoint x: 858, startPoint y: 416, endPoint x: 650, endPoint y: 392, distance: 208.7
click at [858, 416] on span "Insert" at bounding box center [864, 419] width 17 height 6
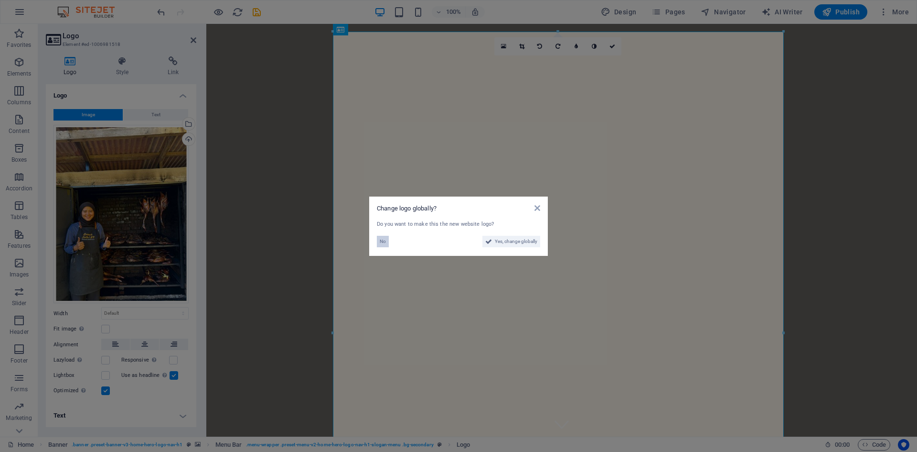
click at [382, 243] on span "No" at bounding box center [383, 241] width 6 height 11
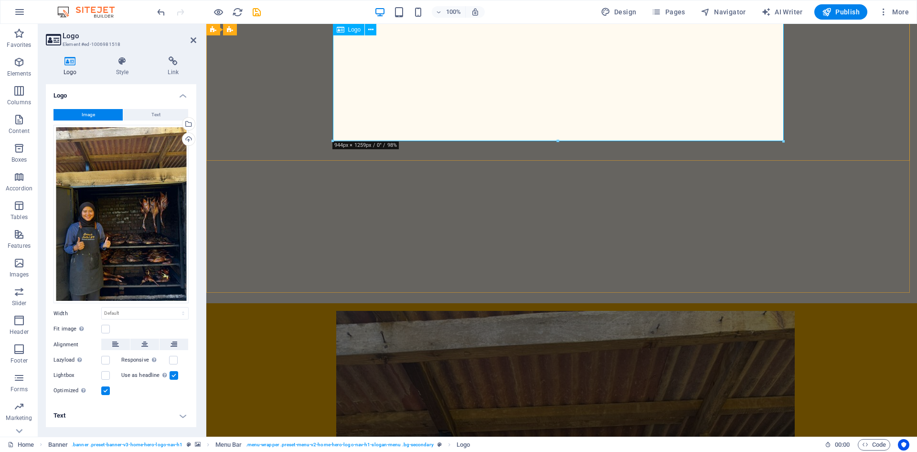
scroll to position [478, 0]
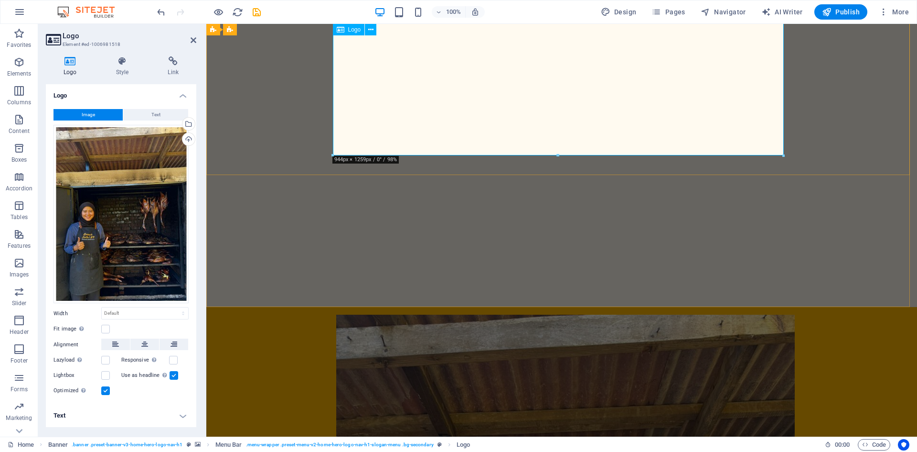
drag, startPoint x: 764, startPoint y: 178, endPoint x: 553, endPoint y: 84, distance: 231.5
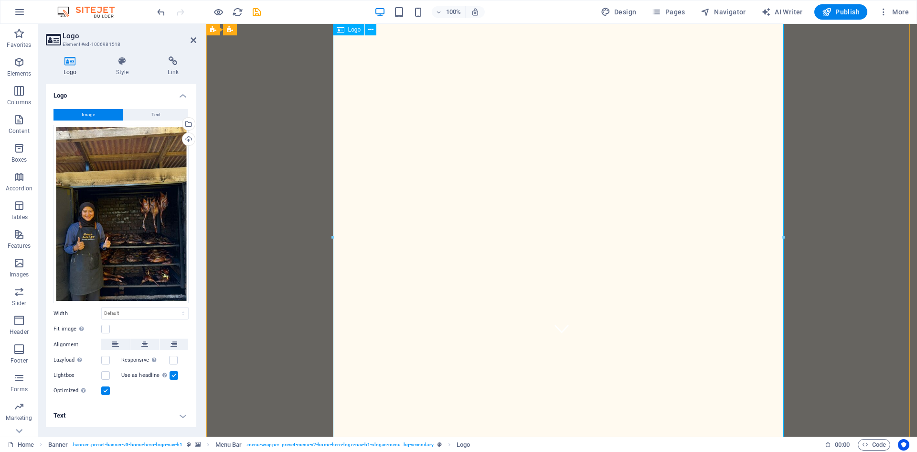
scroll to position [0, 0]
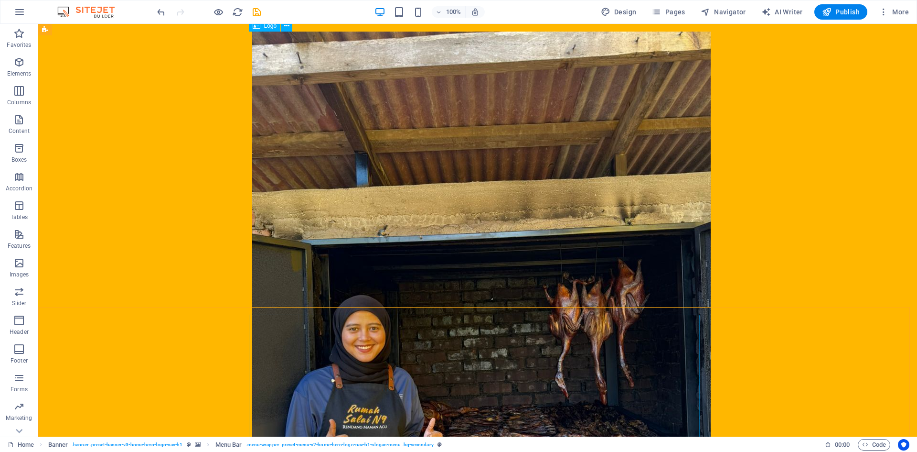
scroll to position [577, 0]
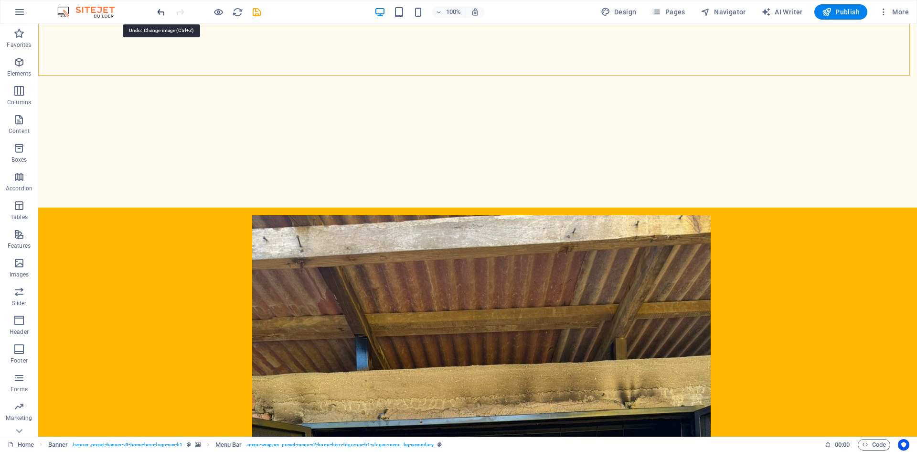
click at [161, 15] on icon "undo" at bounding box center [161, 12] width 11 height 11
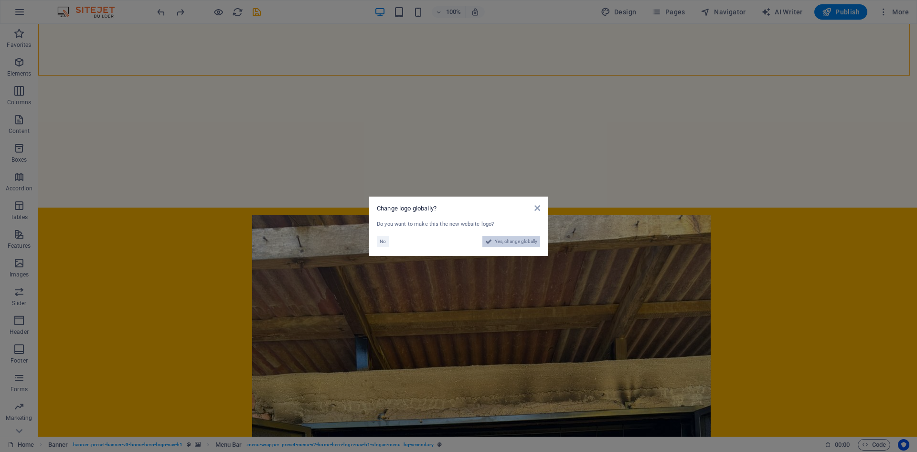
click at [492, 243] on button "Yes, change globally" at bounding box center [512, 241] width 58 height 11
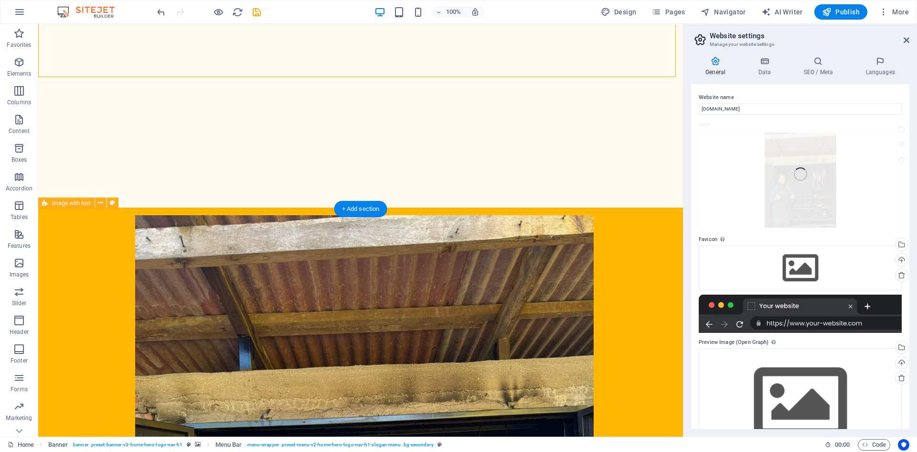
scroll to position [243, 0]
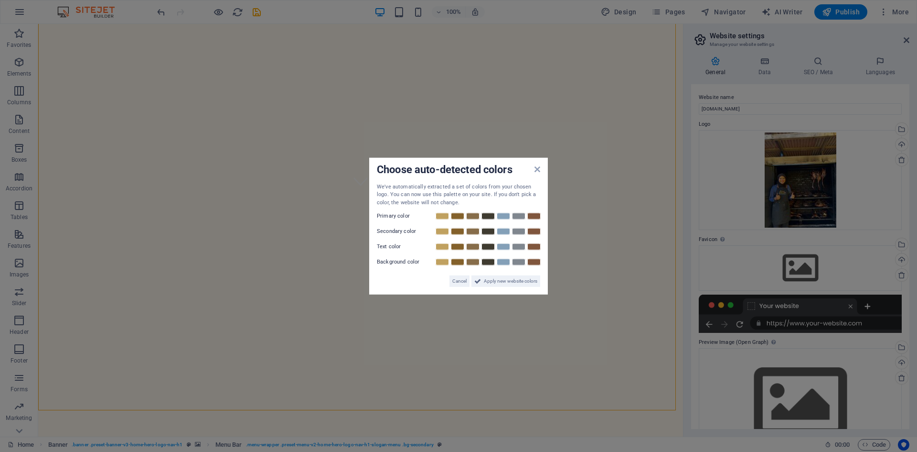
click at [534, 171] on div "Choose auto-detected colors" at bounding box center [458, 170] width 163 height 10
click at [538, 169] on icon at bounding box center [538, 169] width 6 height 8
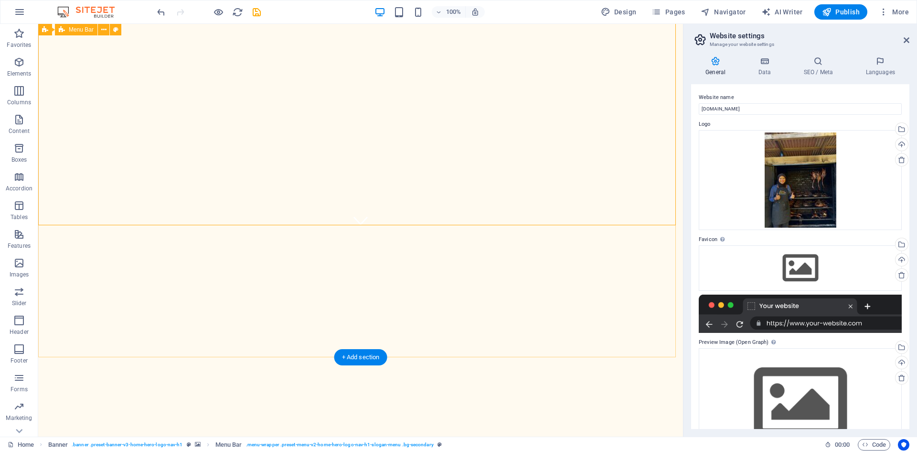
scroll to position [99, 0]
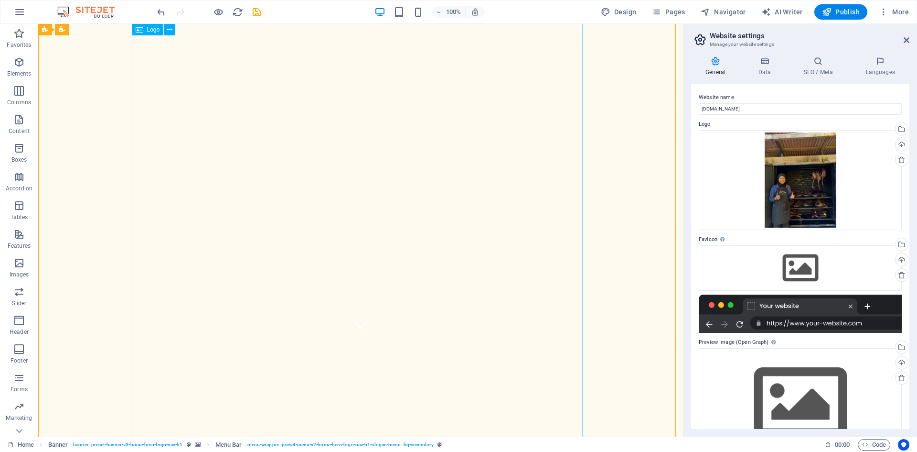
click at [152, 32] on span "Logo" at bounding box center [153, 30] width 13 height 6
click at [168, 31] on icon at bounding box center [169, 30] width 5 height 10
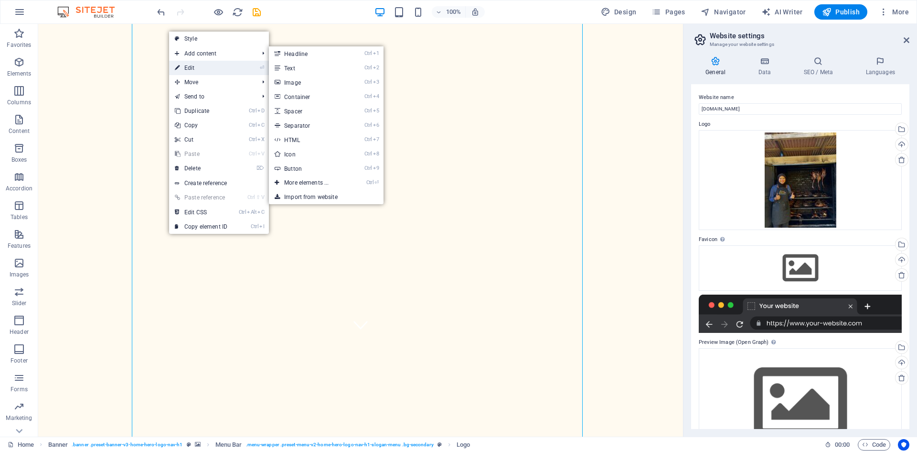
click at [183, 69] on link "⏎ Edit" at bounding box center [201, 68] width 64 height 14
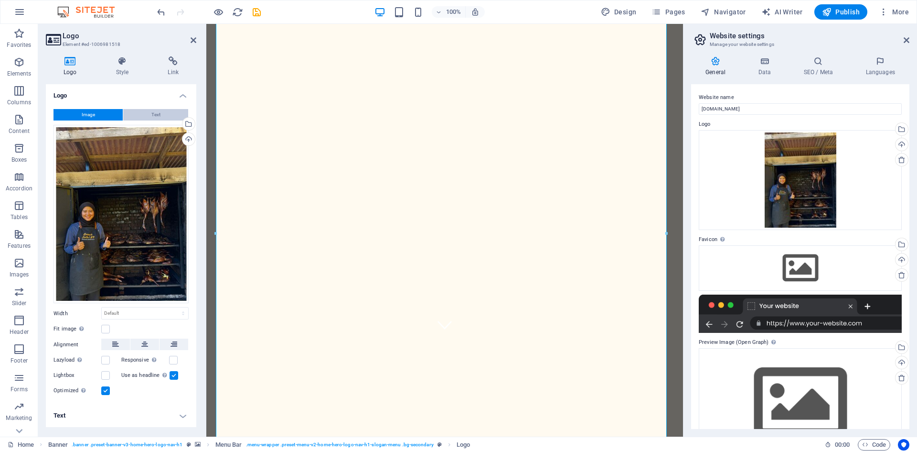
click at [160, 115] on span "Text" at bounding box center [155, 114] width 9 height 11
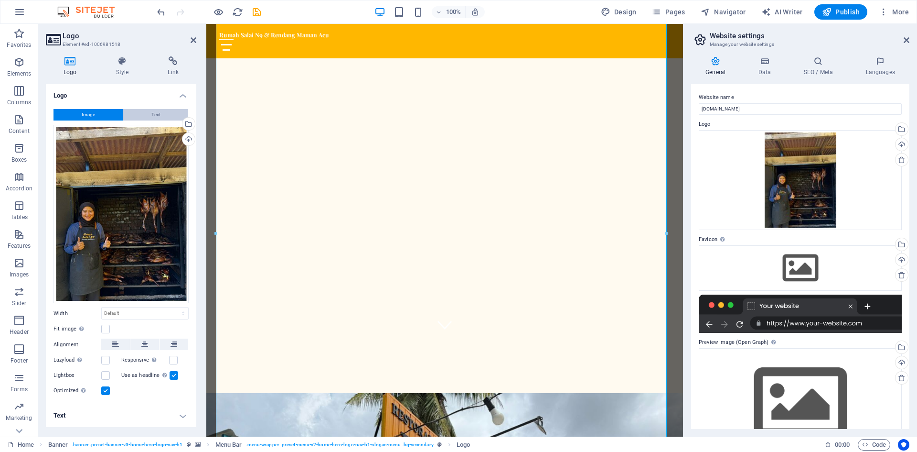
scroll to position [0, 0]
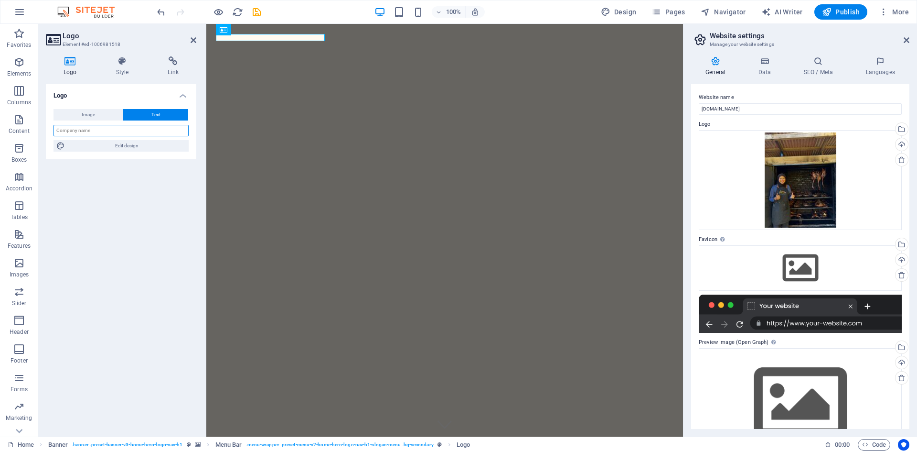
click at [122, 128] on input "text" at bounding box center [121, 130] width 135 height 11
type input "RUMAHSALAI N9, SERI MANJUNG PERAK"
click at [128, 147] on span "Edit design" at bounding box center [127, 145] width 118 height 11
select select "px"
select select "200"
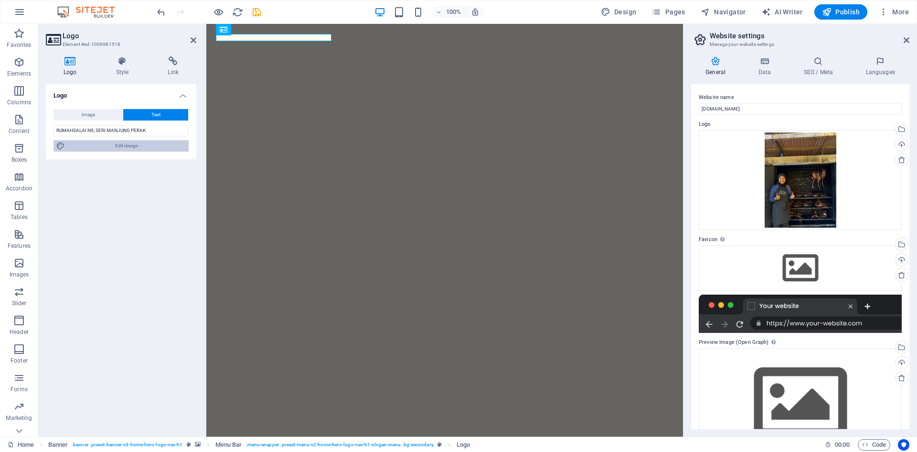
select select "px"
select select "rem"
select select "700"
select select "px"
select select "rem"
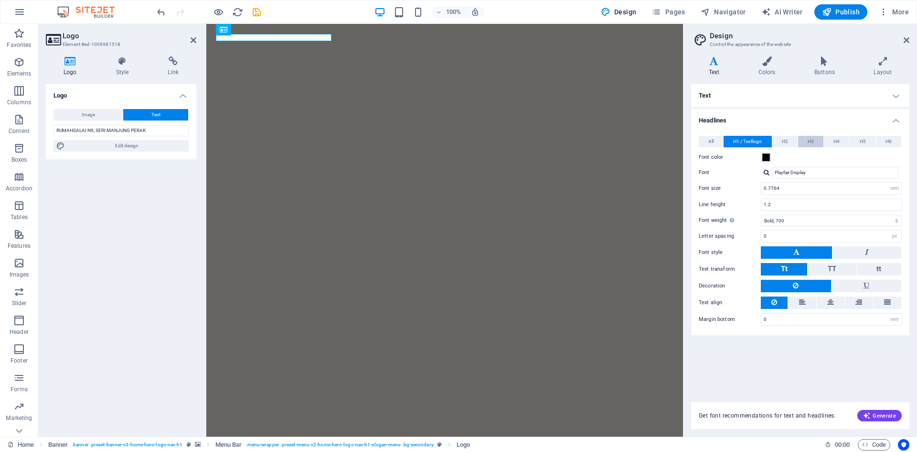
click at [814, 143] on span "H3" at bounding box center [811, 141] width 6 height 11
click at [836, 144] on span "H4" at bounding box center [837, 141] width 6 height 11
click at [810, 144] on span "H3" at bounding box center [811, 141] width 6 height 11
click at [765, 157] on span at bounding box center [767, 157] width 8 height 8
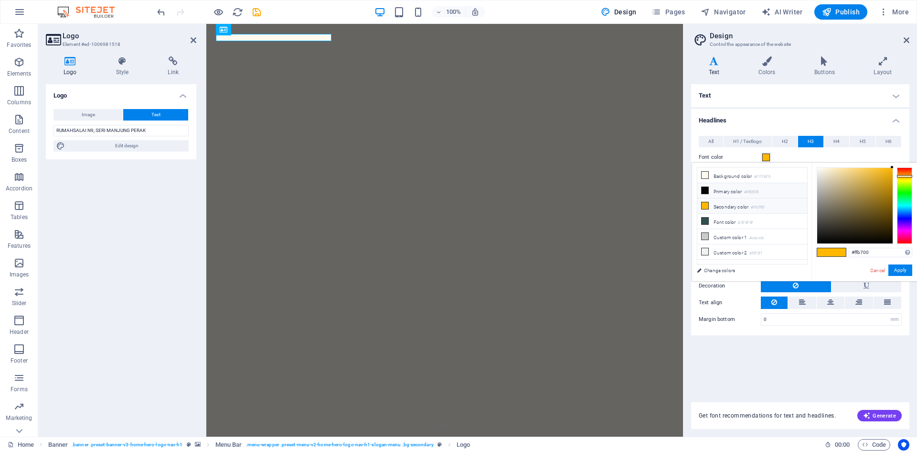
click at [708, 189] on icon at bounding box center [705, 190] width 7 height 7
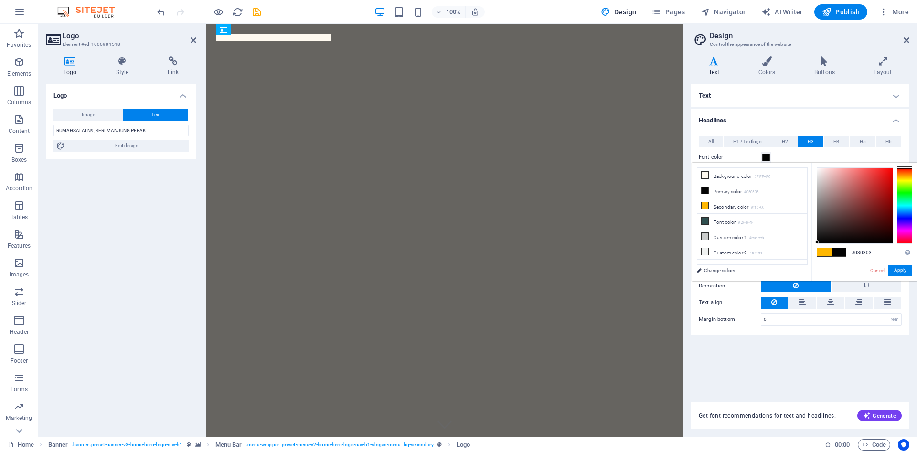
type input "#010101"
click at [818, 242] on div at bounding box center [817, 241] width 3 height 3
drag, startPoint x: 897, startPoint y: 270, endPoint x: 872, endPoint y: 270, distance: 25.8
click at [898, 270] on button "Apply" at bounding box center [901, 269] width 24 height 11
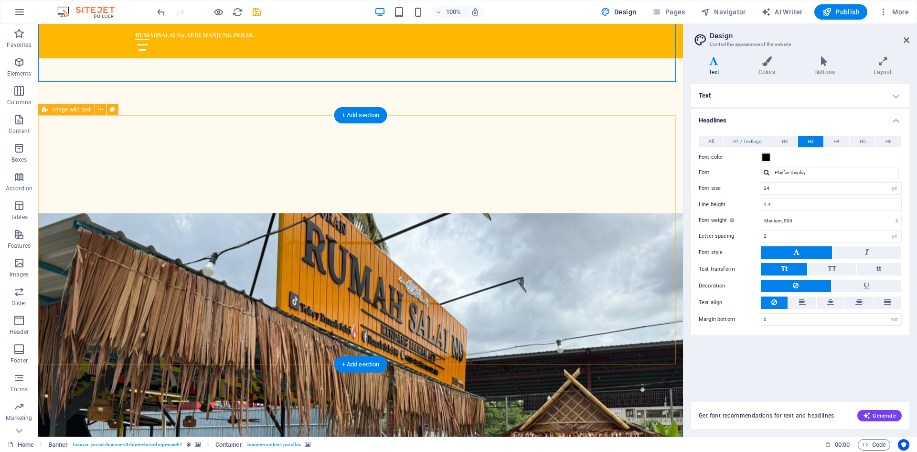
scroll to position [430, 0]
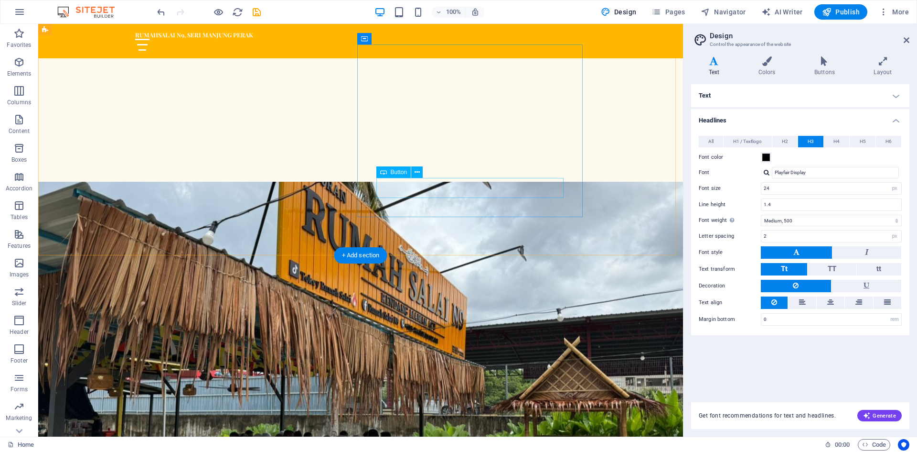
click at [399, 174] on span "Button" at bounding box center [399, 172] width 17 height 6
click at [416, 172] on icon at bounding box center [417, 172] width 5 height 10
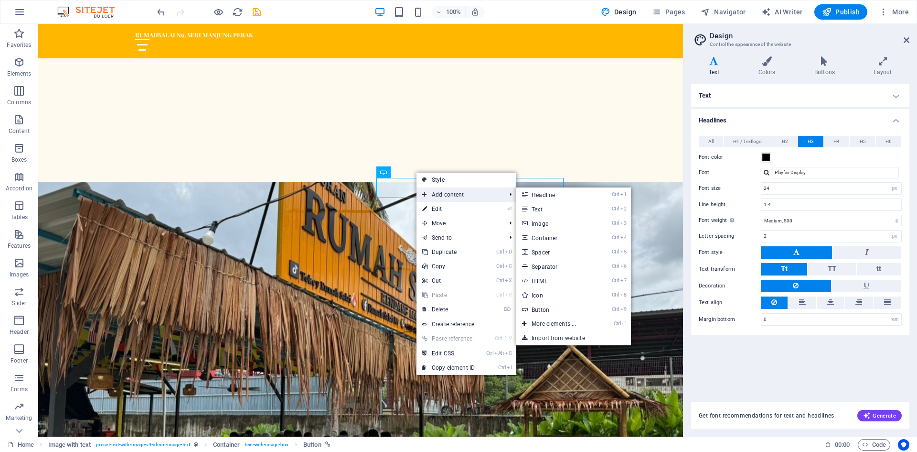
click at [437, 192] on span "Add content" at bounding box center [460, 194] width 86 height 14
click at [534, 306] on link "Ctrl 9 Button" at bounding box center [556, 309] width 79 height 14
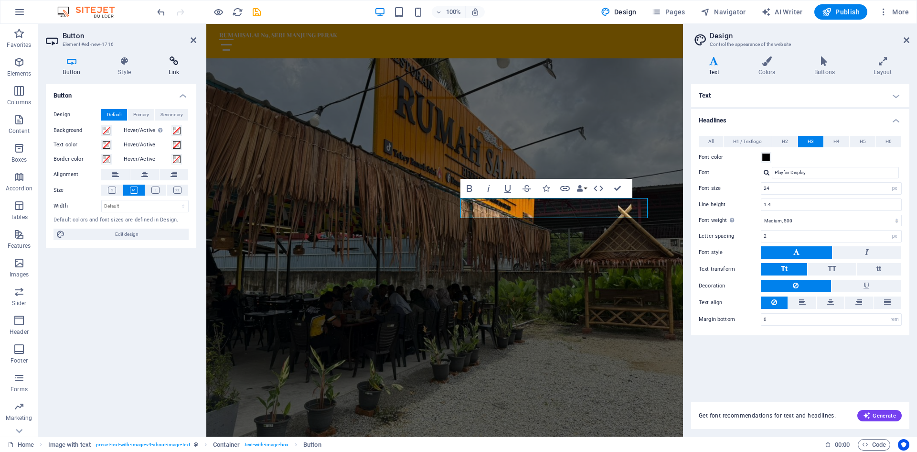
click at [180, 67] on h4 "Link" at bounding box center [173, 66] width 45 height 20
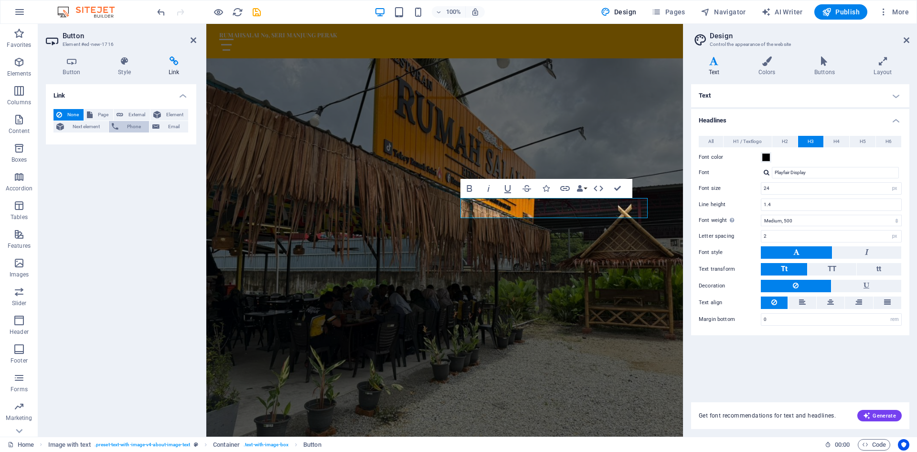
click at [120, 123] on button "Phone" at bounding box center [129, 126] width 41 height 11
type input "[PHONE_NUMBER]"
click at [116, 160] on input "Title Additional link description, should not be the same as the link text. The…" at bounding box center [144, 157] width 87 height 11
click at [171, 181] on div "Link None Page External Element Next element Phone Email Page Home Subpage Lega…" at bounding box center [121, 256] width 151 height 344
click at [160, 157] on input "Title Additional link description, should not be the same as the link text. The…" at bounding box center [144, 157] width 87 height 11
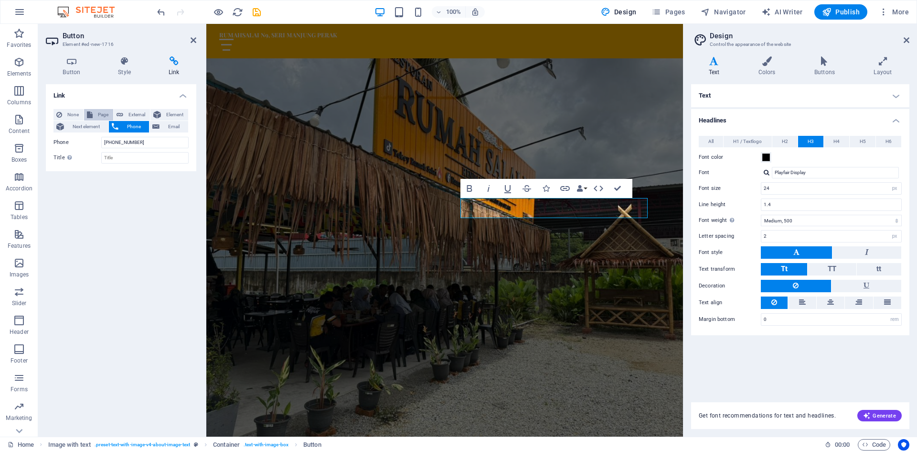
click at [93, 116] on button "Page" at bounding box center [98, 114] width 29 height 11
select select
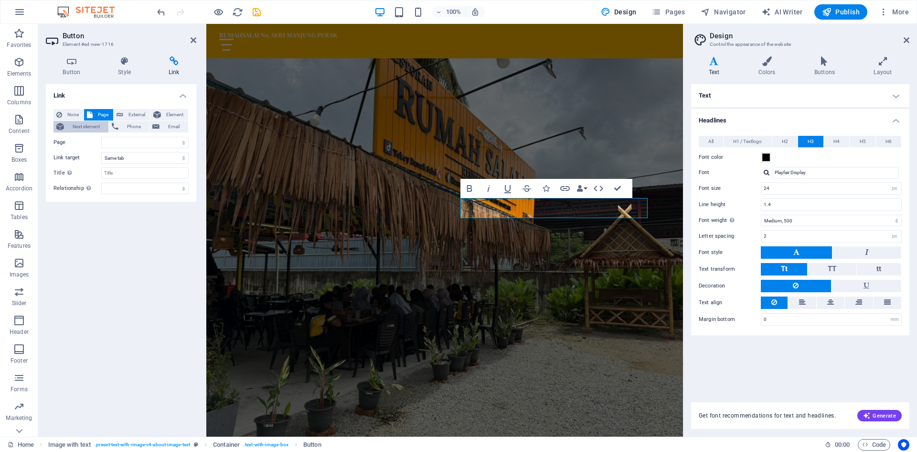
click at [95, 126] on span "Next element" at bounding box center [86, 126] width 39 height 11
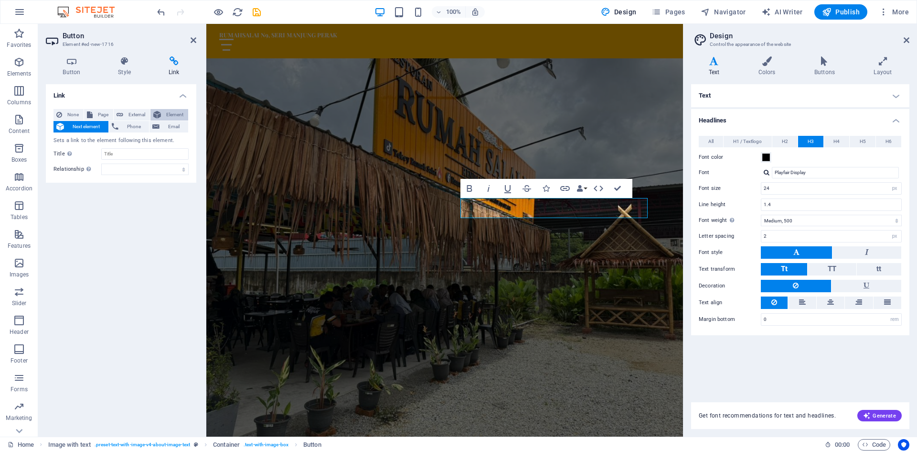
click at [168, 117] on span "Element" at bounding box center [175, 114] width 22 height 11
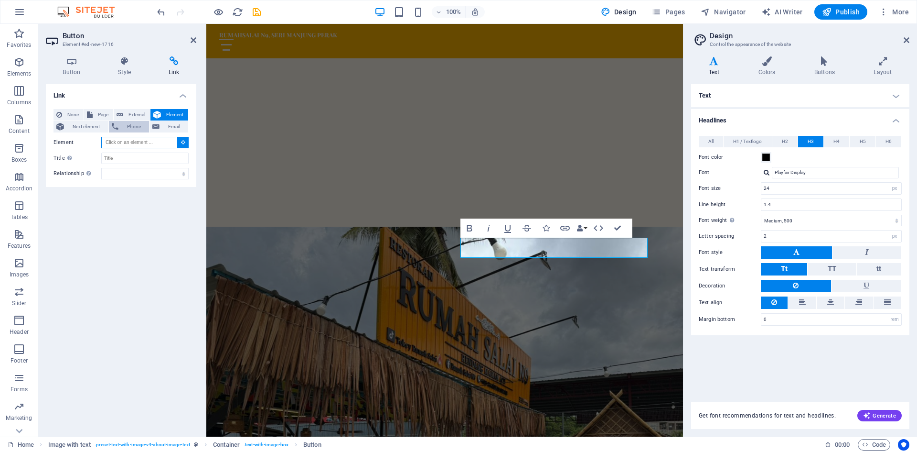
scroll to position [376, 0]
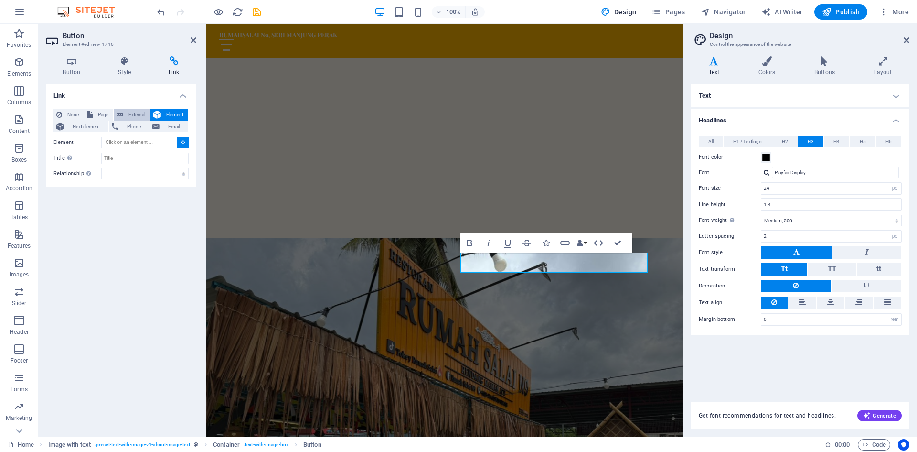
click at [132, 116] on span "External" at bounding box center [136, 114] width 21 height 11
select select "blank"
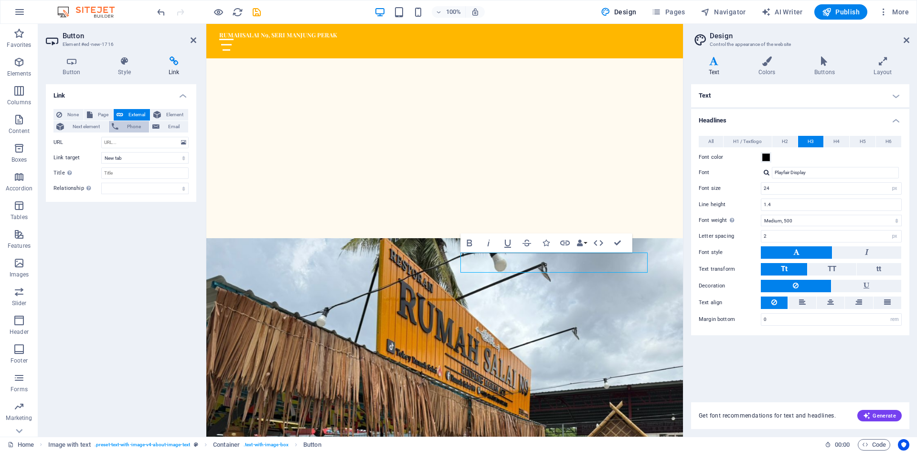
click at [137, 128] on span "Phone" at bounding box center [133, 126] width 25 height 11
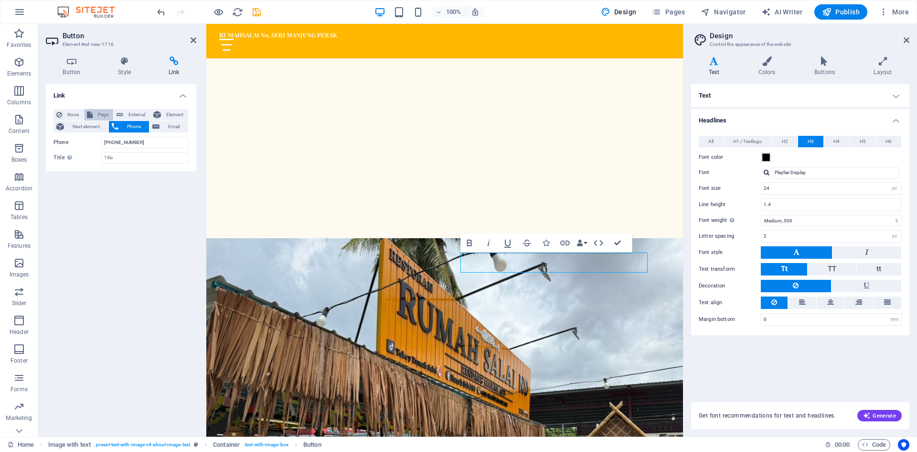
click at [103, 113] on span "Page" at bounding box center [103, 114] width 15 height 11
select select
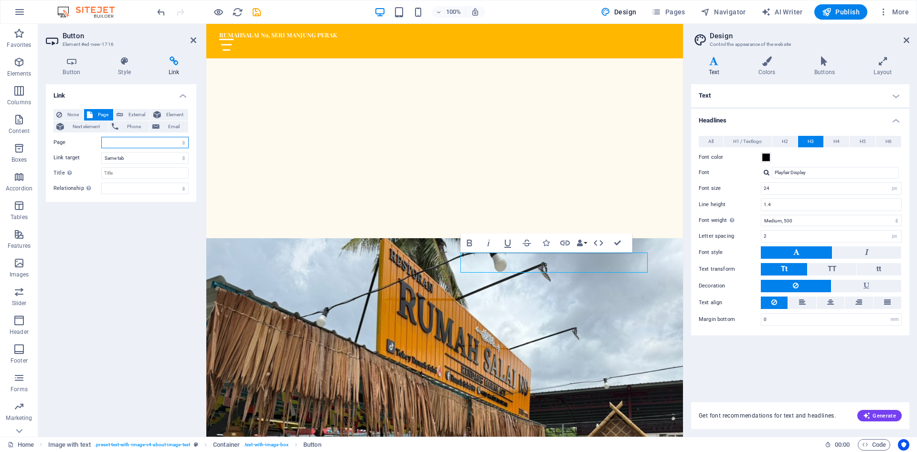
click at [117, 139] on select "Home Subpage Legal Notice Privacy New page" at bounding box center [144, 142] width 87 height 11
drag, startPoint x: 103, startPoint y: 219, endPoint x: 105, endPoint y: 212, distance: 6.8
click at [103, 219] on div "Link None Page External Element Next element Phone Email Page Home Subpage Lega…" at bounding box center [121, 256] width 151 height 344
click at [126, 114] on span "External" at bounding box center [136, 114] width 21 height 11
select select "blank"
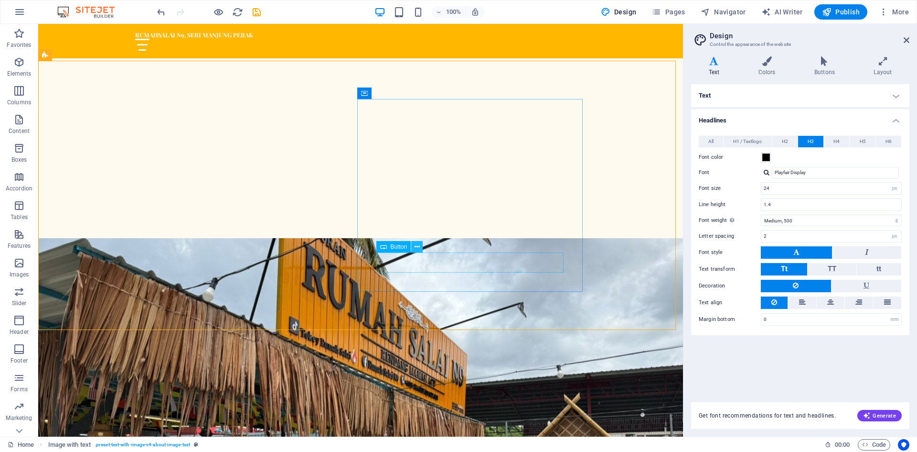
click at [416, 247] on icon at bounding box center [417, 247] width 5 height 10
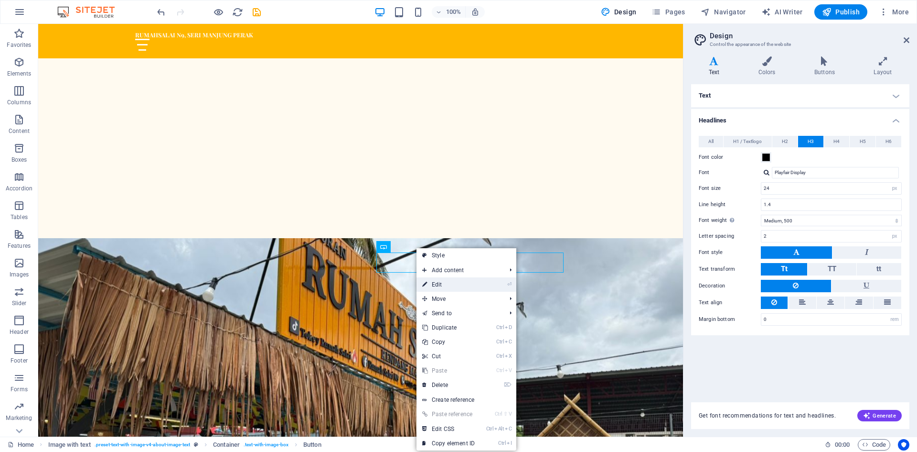
click at [431, 288] on link "⏎ Edit" at bounding box center [449, 284] width 64 height 14
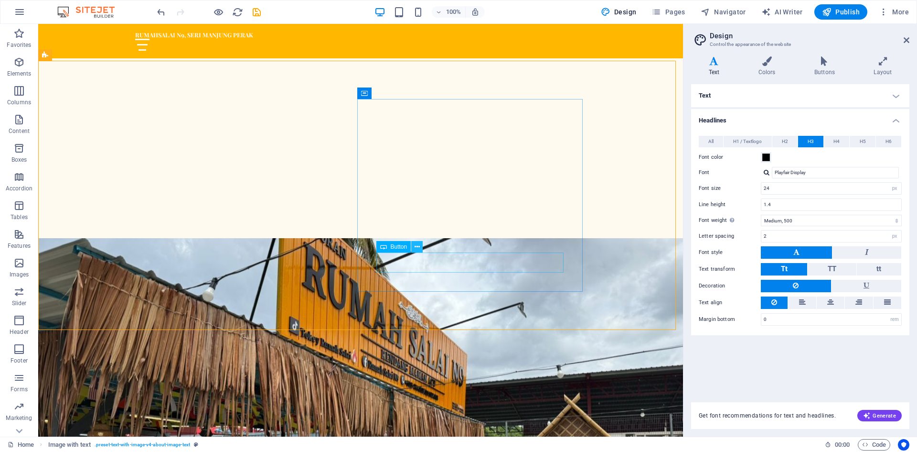
click at [417, 247] on icon at bounding box center [417, 247] width 5 height 10
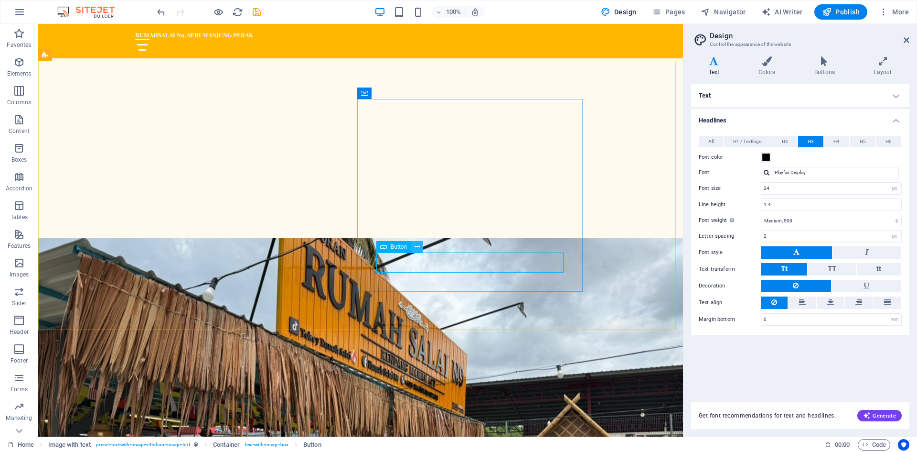
click at [420, 248] on icon at bounding box center [417, 247] width 5 height 10
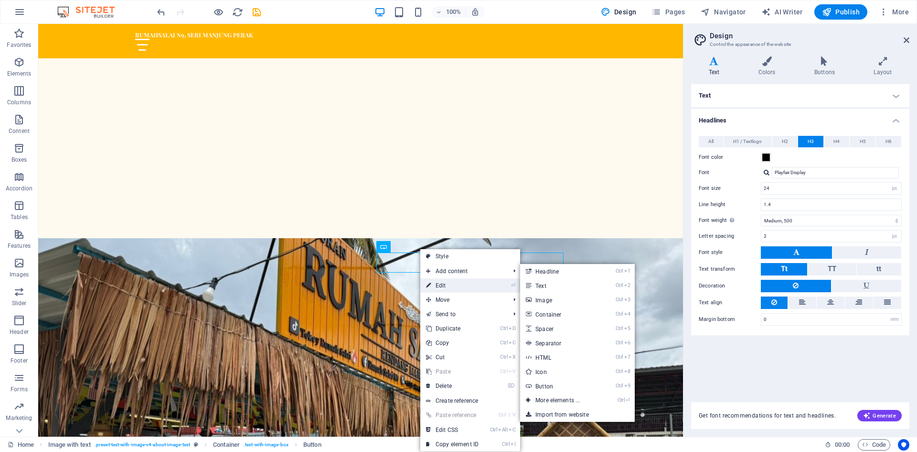
click at [442, 289] on link "⏎ Edit" at bounding box center [452, 285] width 64 height 14
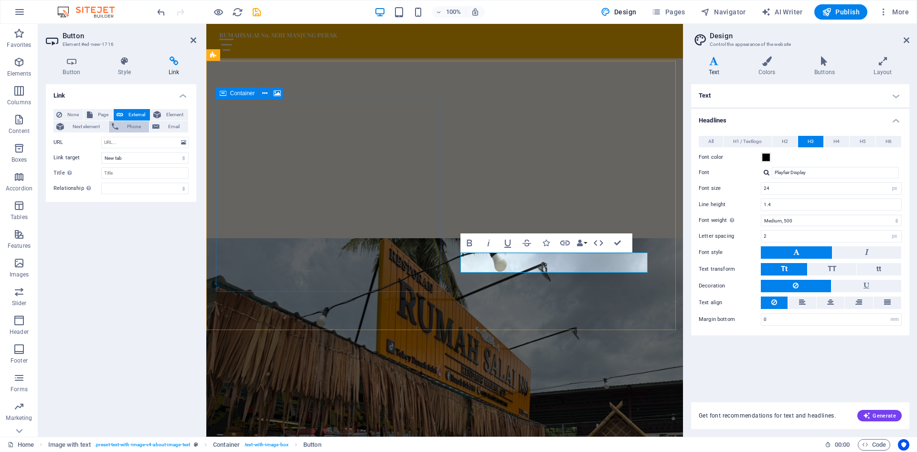
click at [123, 129] on span "Phone" at bounding box center [133, 126] width 25 height 11
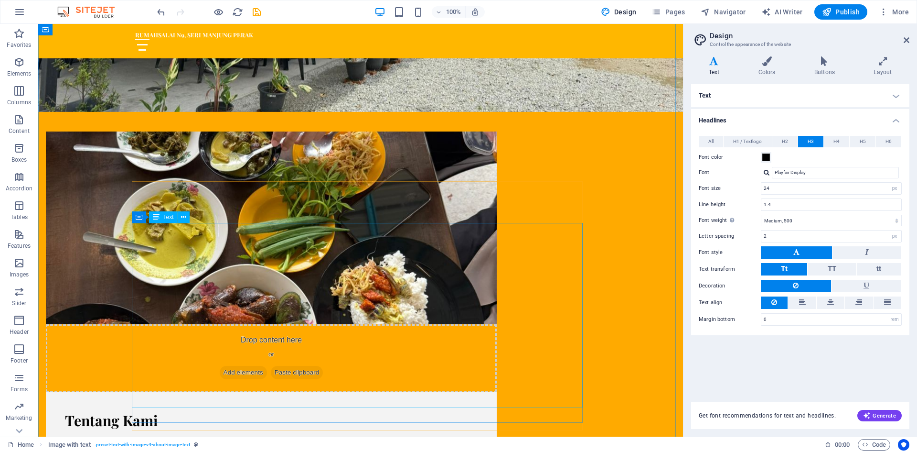
scroll to position [966, 0]
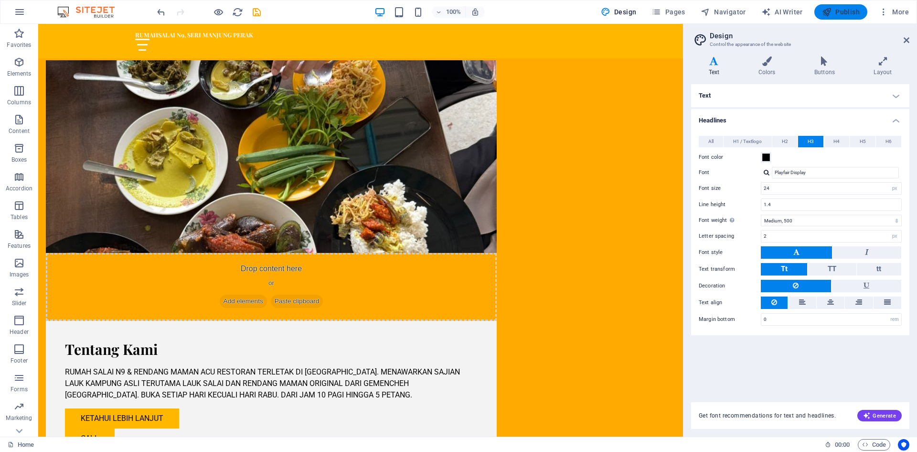
click at [850, 11] on span "Publish" at bounding box center [841, 12] width 38 height 10
